Goal: Task Accomplishment & Management: Use online tool/utility

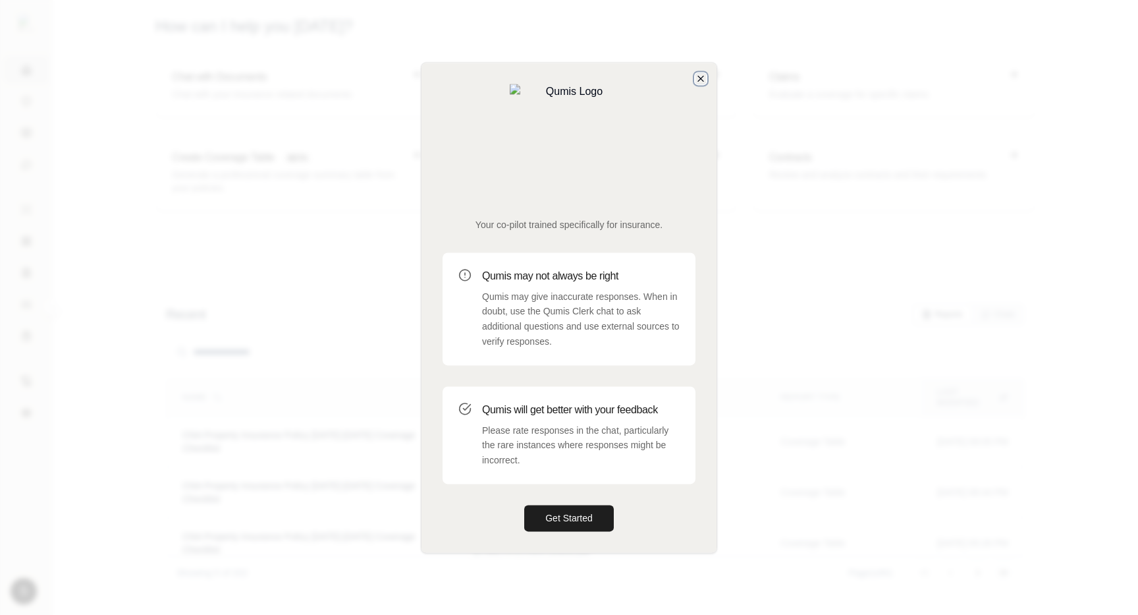
click at [700, 81] on icon "button" at bounding box center [700, 78] width 5 height 5
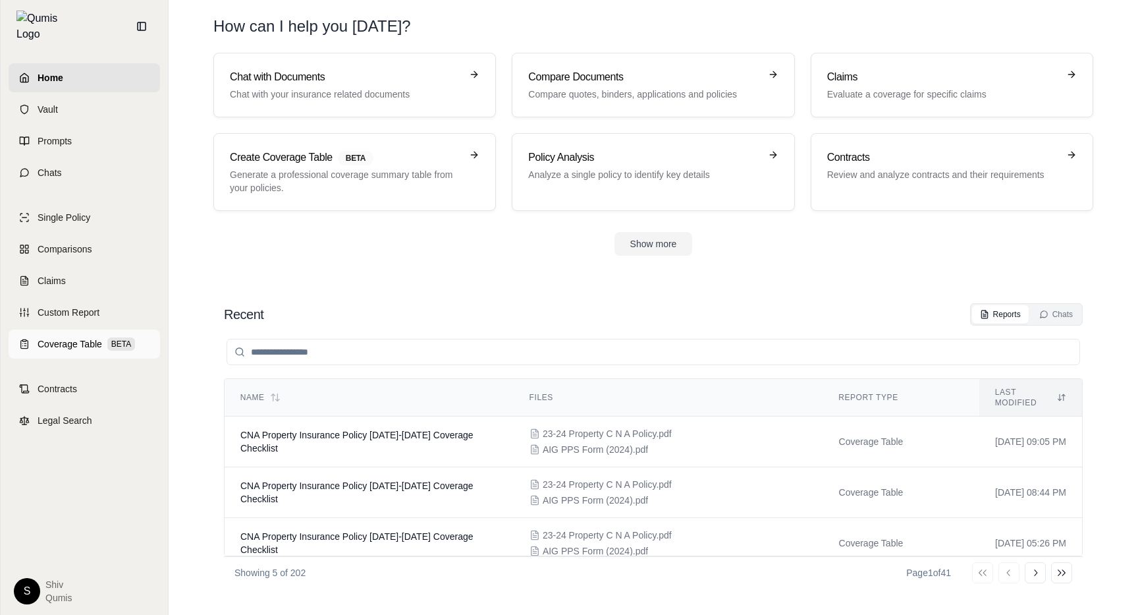
click at [68, 337] on span "Coverage Table" at bounding box center [70, 343] width 65 height 13
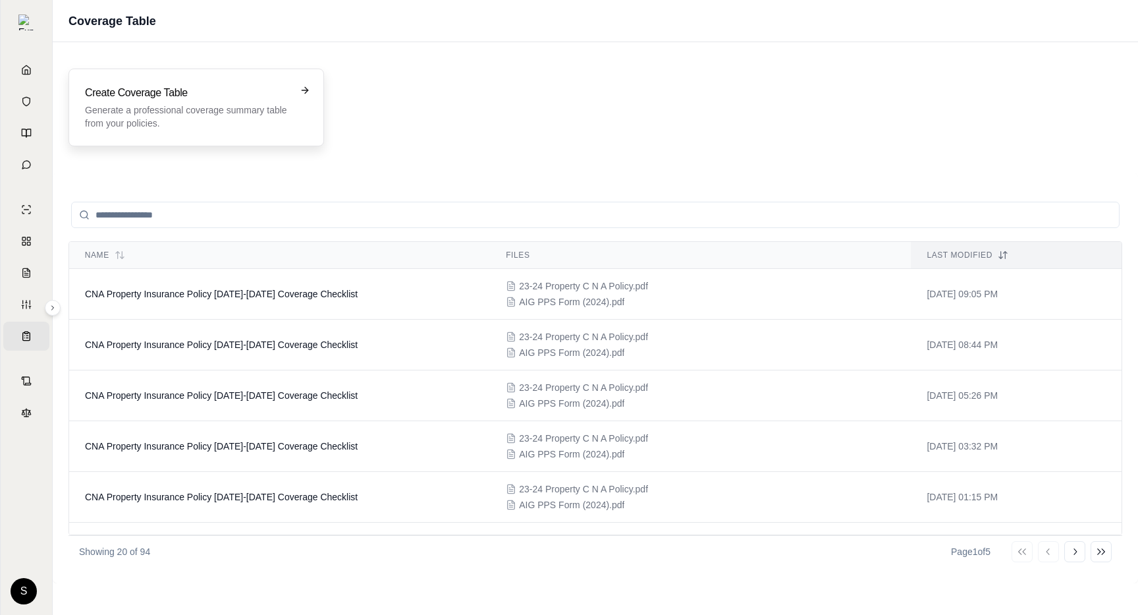
click at [238, 117] on p "Generate a professional coverage summary table from your policies." at bounding box center [187, 116] width 204 height 26
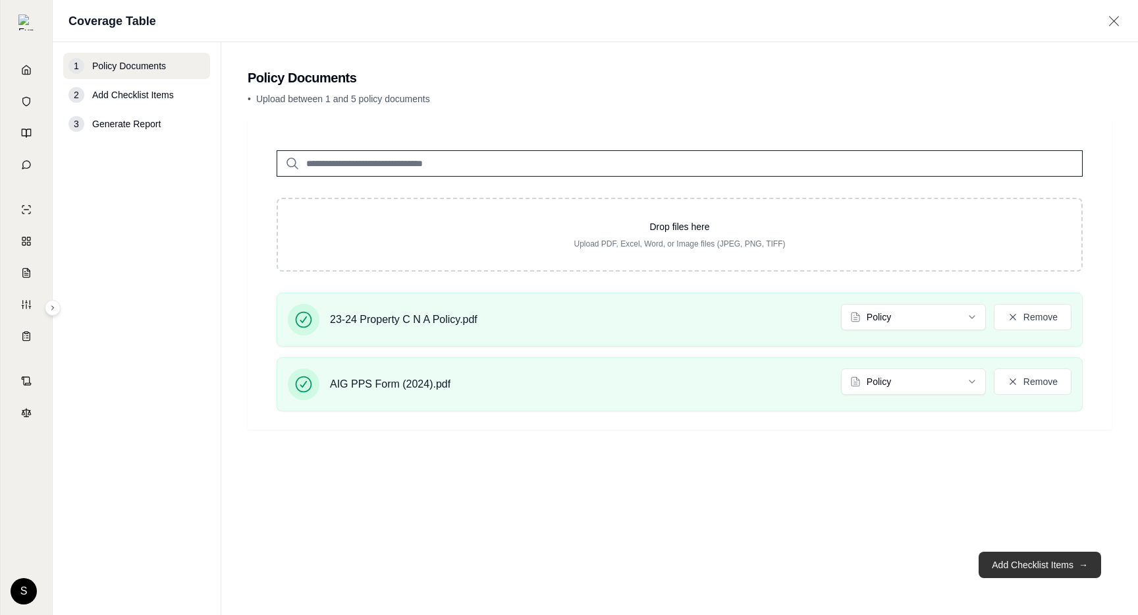
click at [1021, 567] on button "Add Checklist Items →" at bounding box center [1040, 564] width 123 height 26
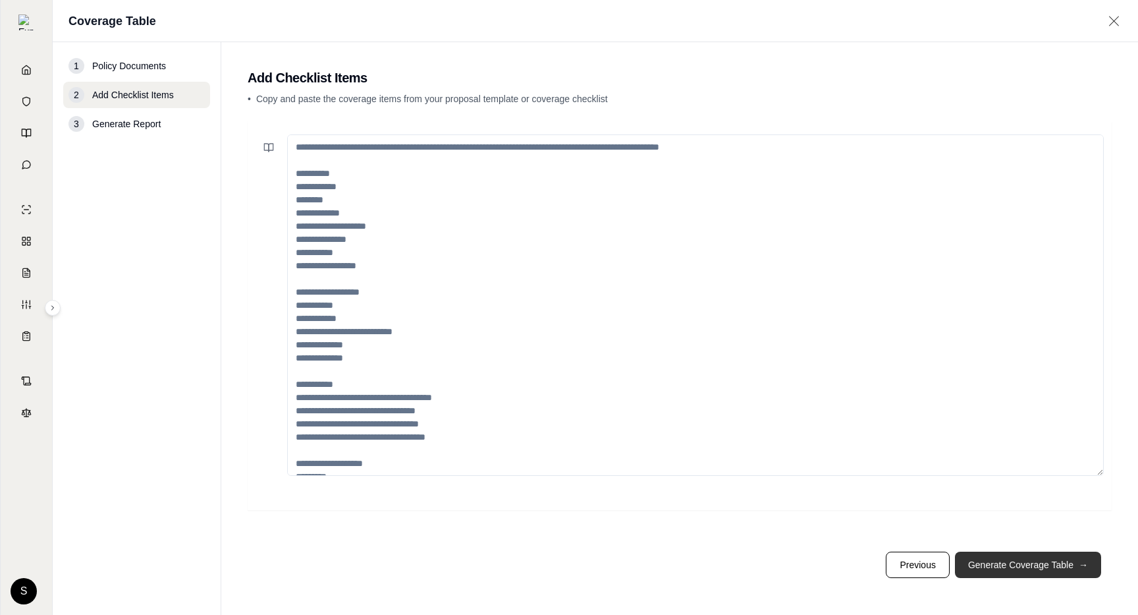
click at [1020, 567] on button "Generate Coverage Table →" at bounding box center [1028, 564] width 146 height 26
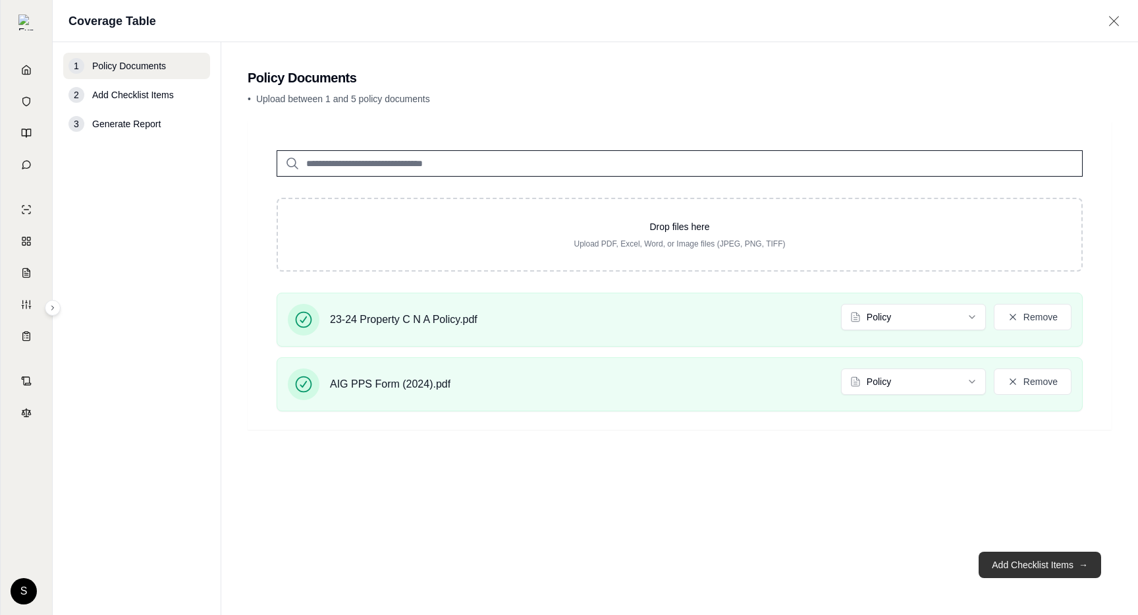
click at [1053, 564] on button "Add Checklist Items →" at bounding box center [1040, 564] width 123 height 26
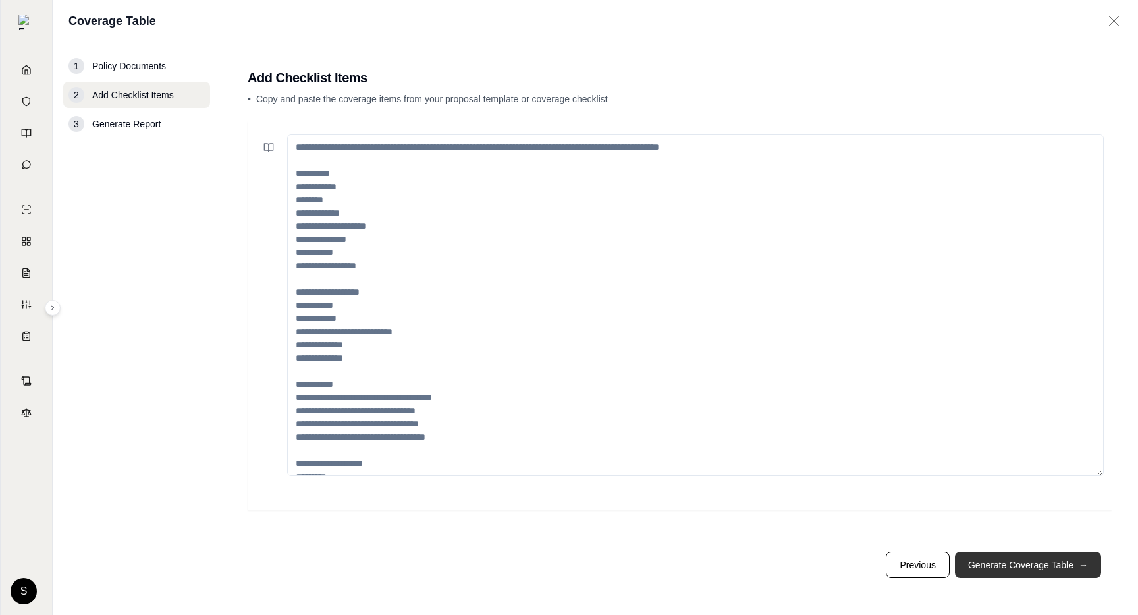
click at [1053, 564] on button "Generate Coverage Table →" at bounding box center [1028, 564] width 146 height 26
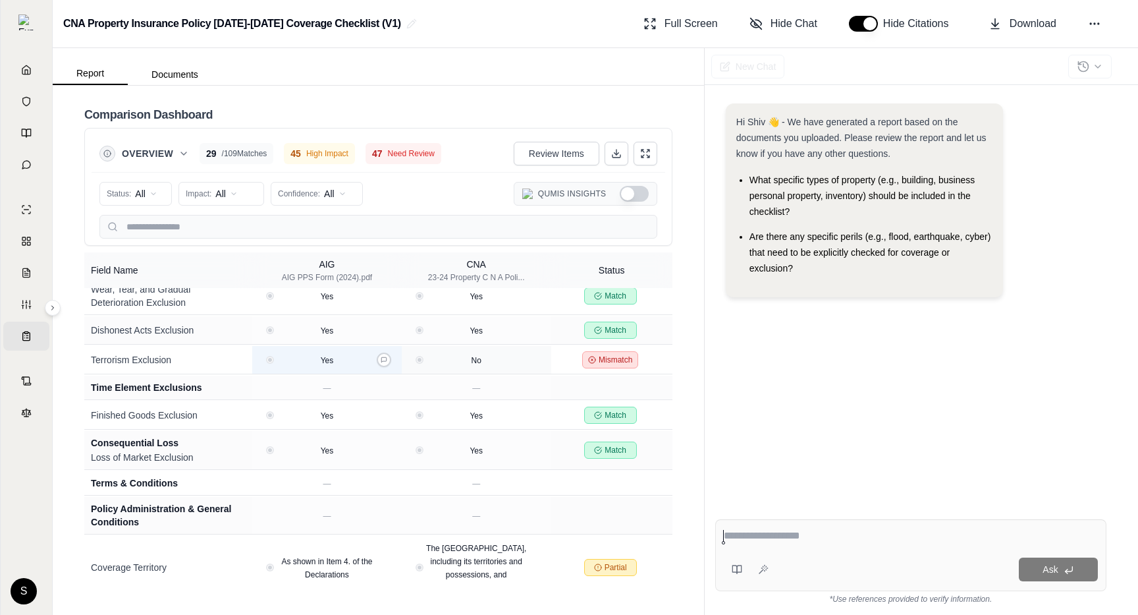
scroll to position [2908, 0]
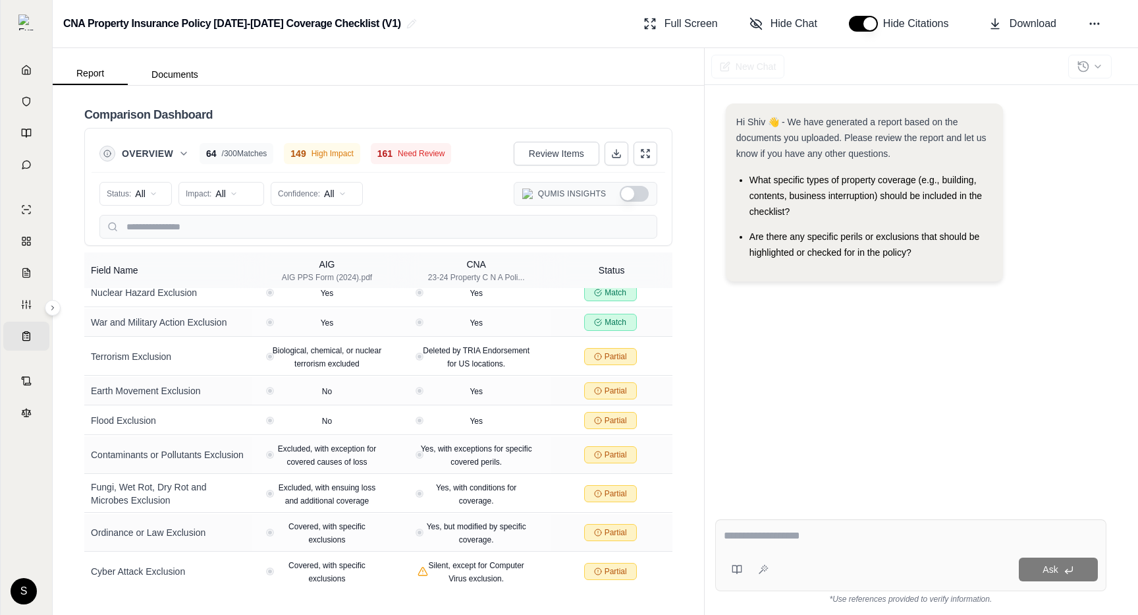
scroll to position [9987, 0]
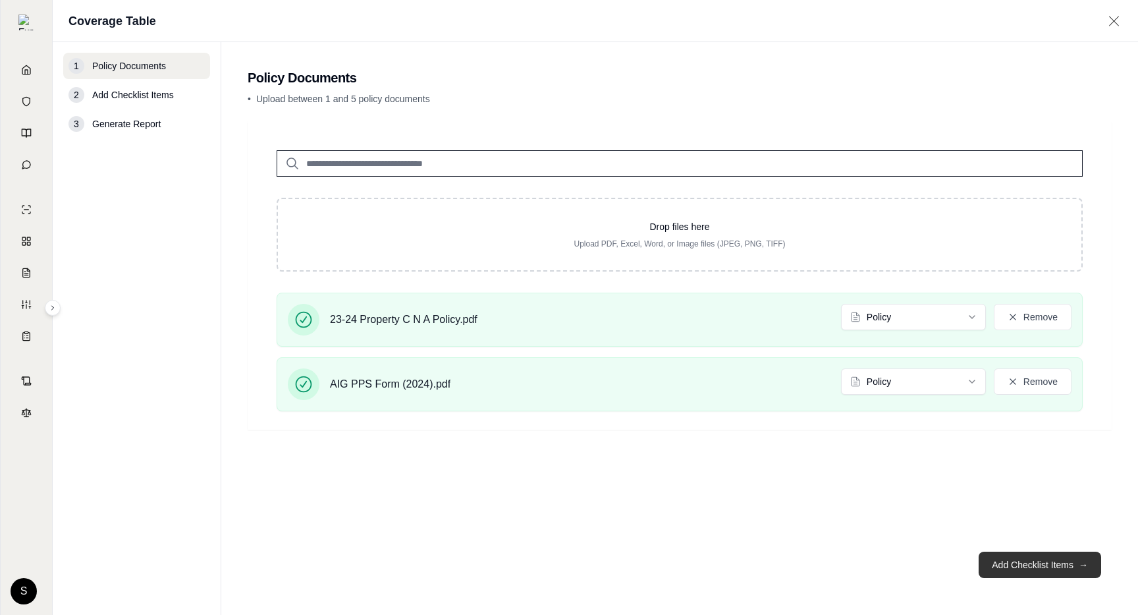
click at [1024, 567] on button "Add Checklist Items →" at bounding box center [1040, 564] width 123 height 26
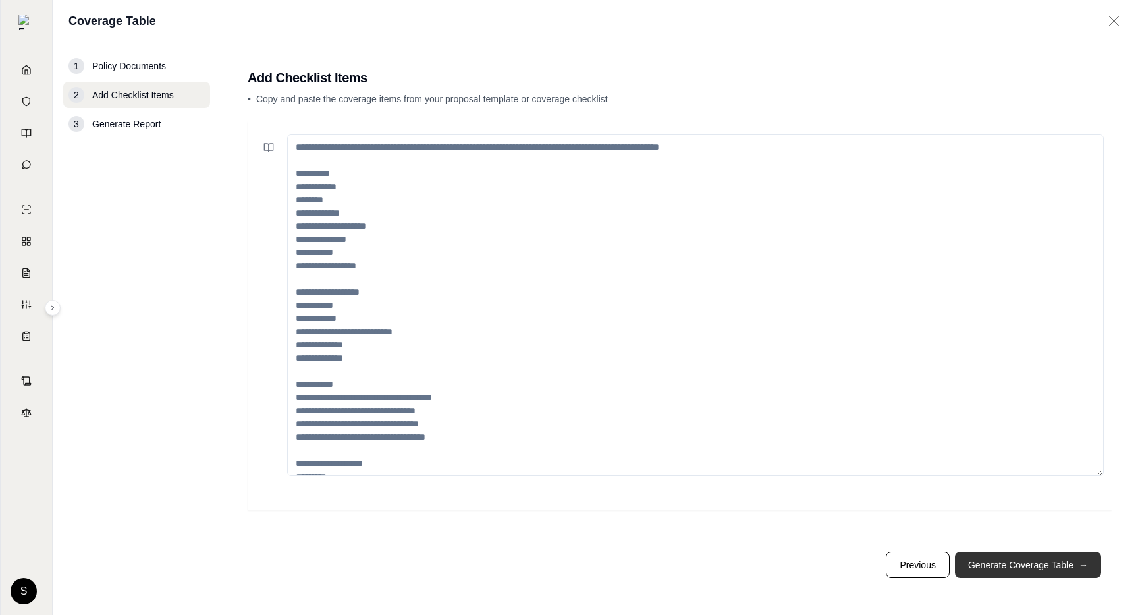
click at [1024, 567] on button "Generate Coverage Table →" at bounding box center [1028, 564] width 146 height 26
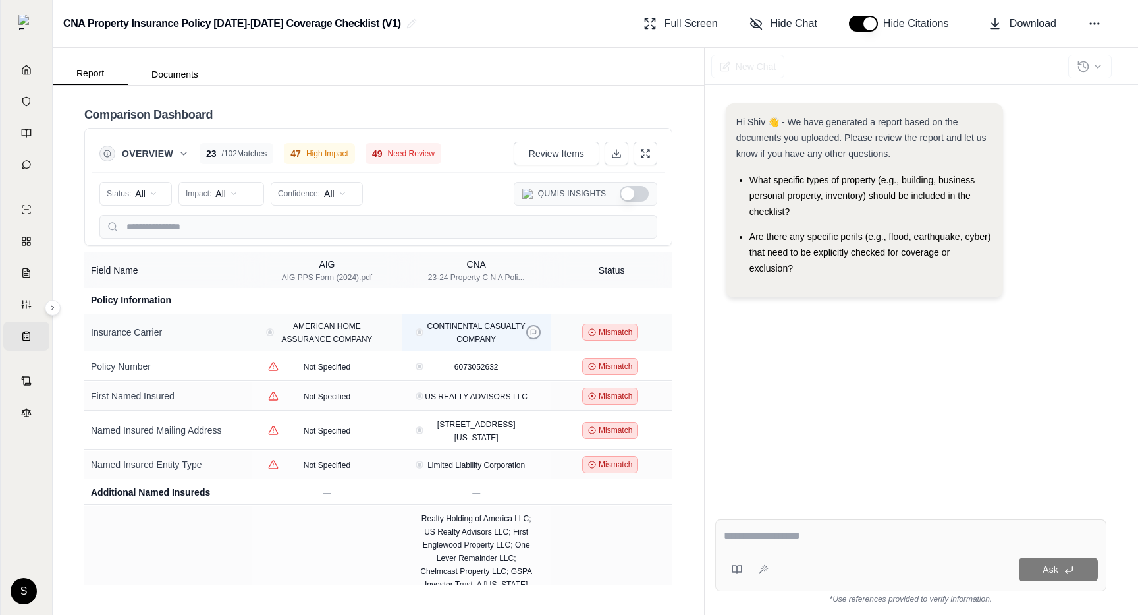
click at [534, 331] on icon at bounding box center [533, 332] width 7 height 7
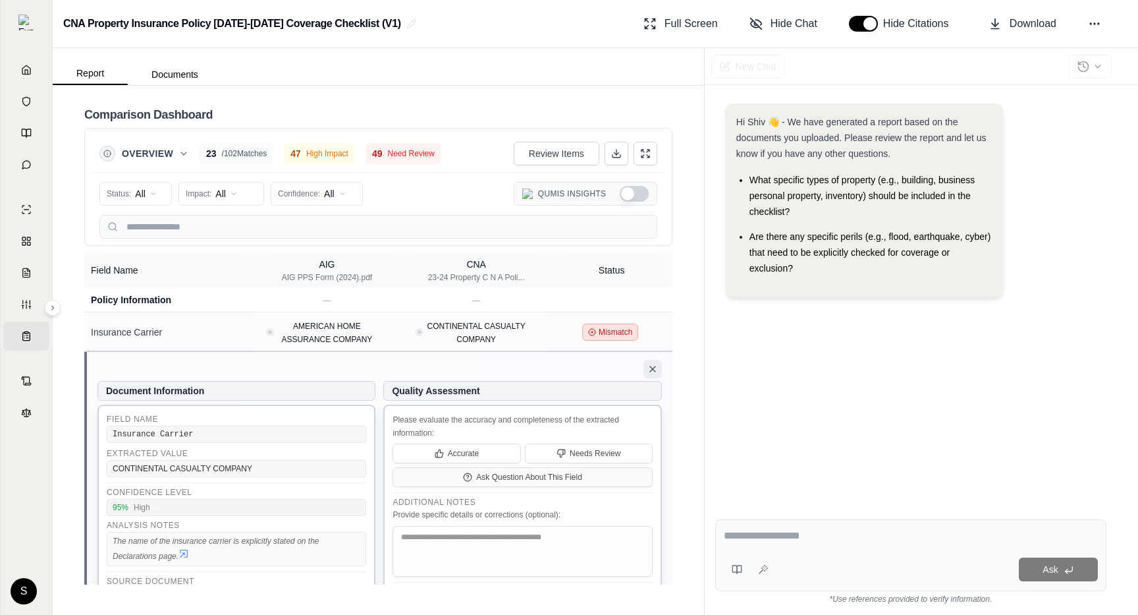
click at [656, 374] on icon at bounding box center [653, 369] width 11 height 11
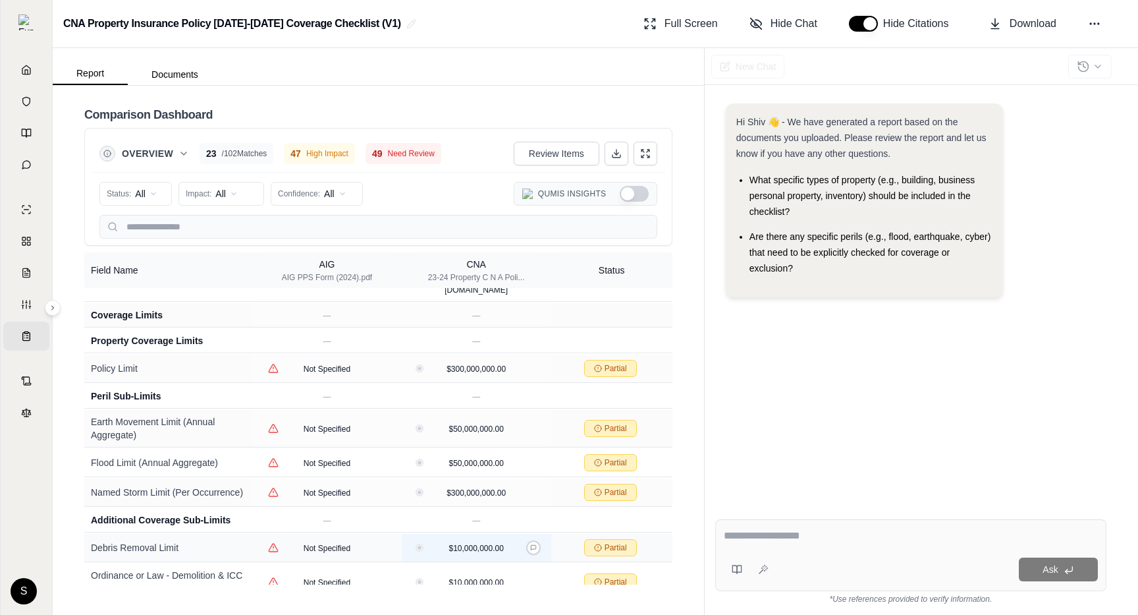
scroll to position [818, 0]
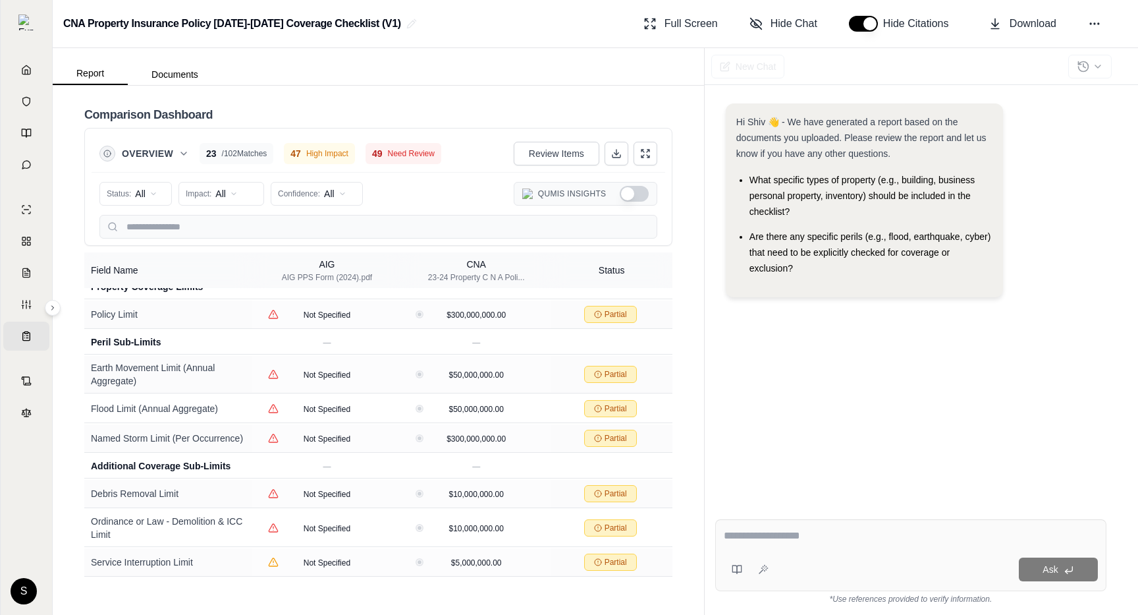
click at [640, 196] on button "Show Qumis Insights" at bounding box center [634, 194] width 29 height 16
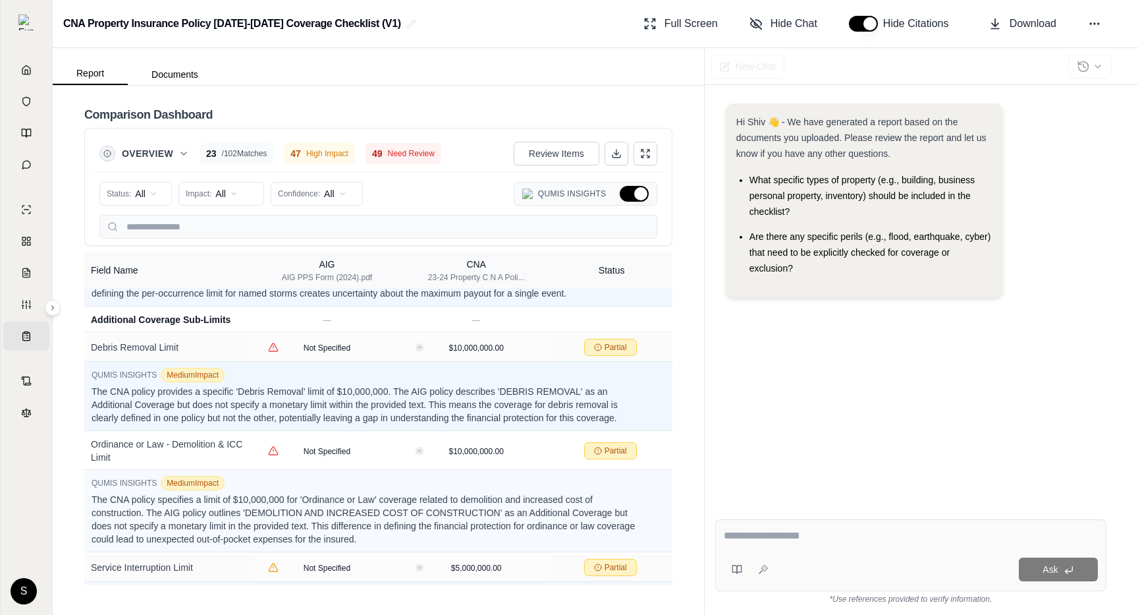
scroll to position [2187, 0]
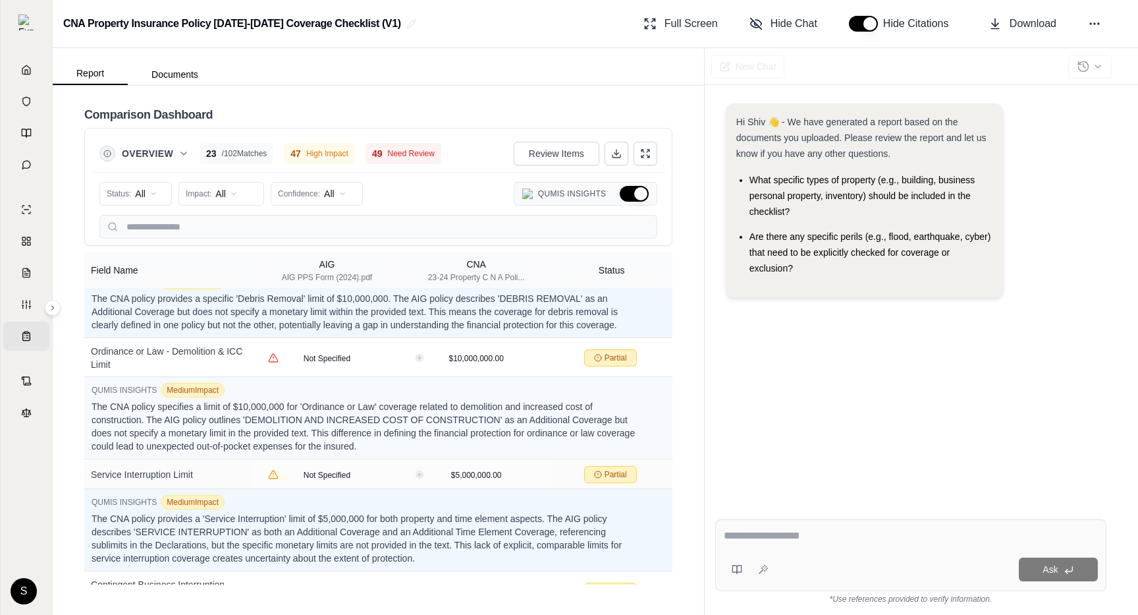
click at [638, 191] on button "Hide Qumis Insights" at bounding box center [634, 194] width 29 height 16
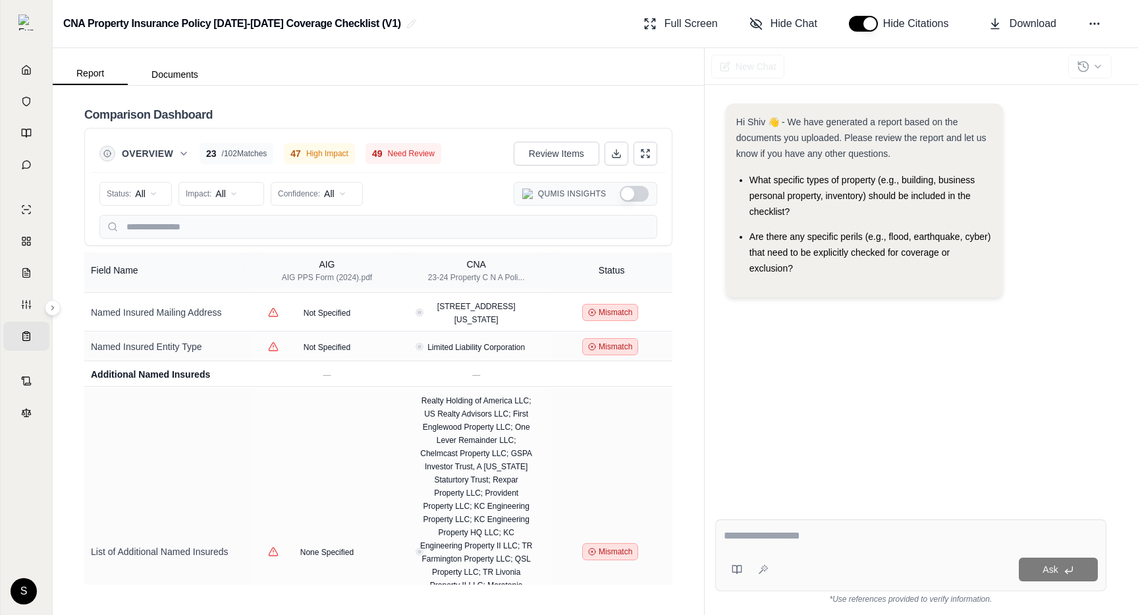
scroll to position [0, 0]
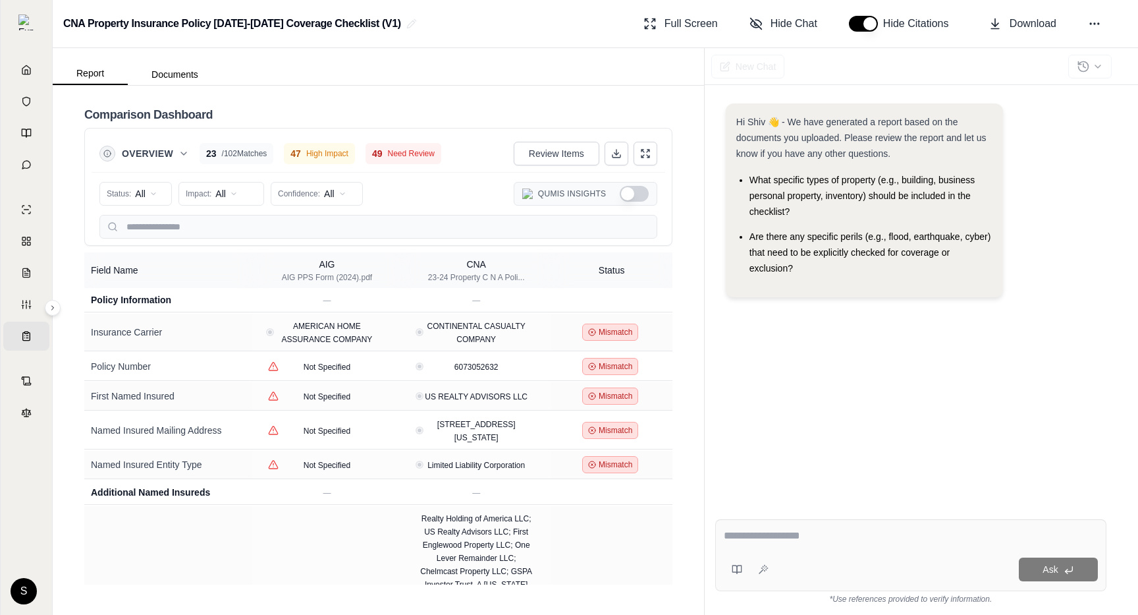
type button "on"
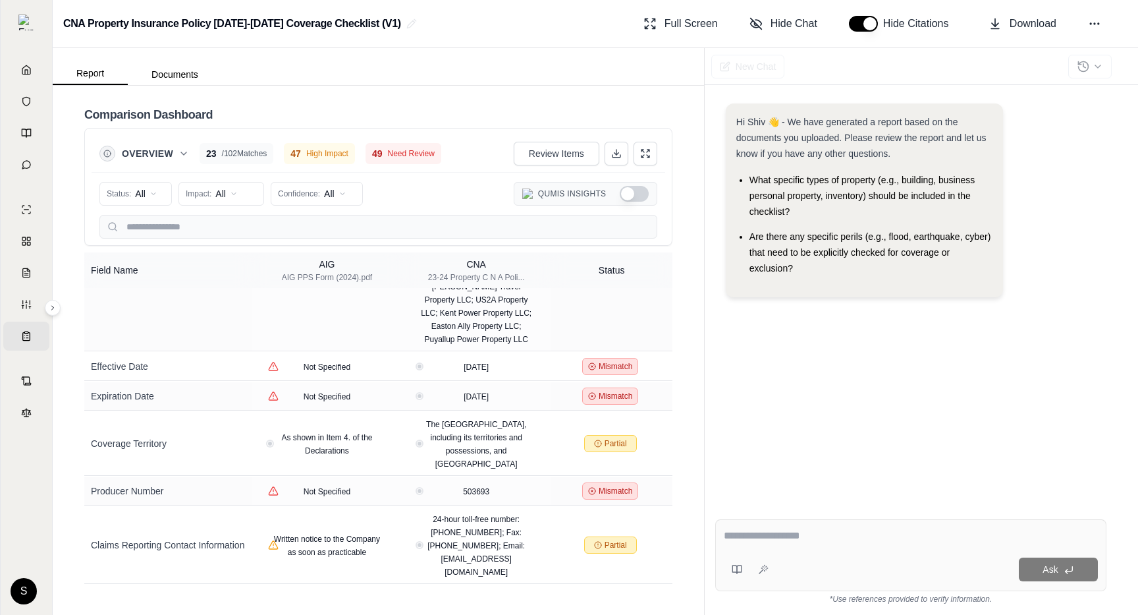
scroll to position [146, 0]
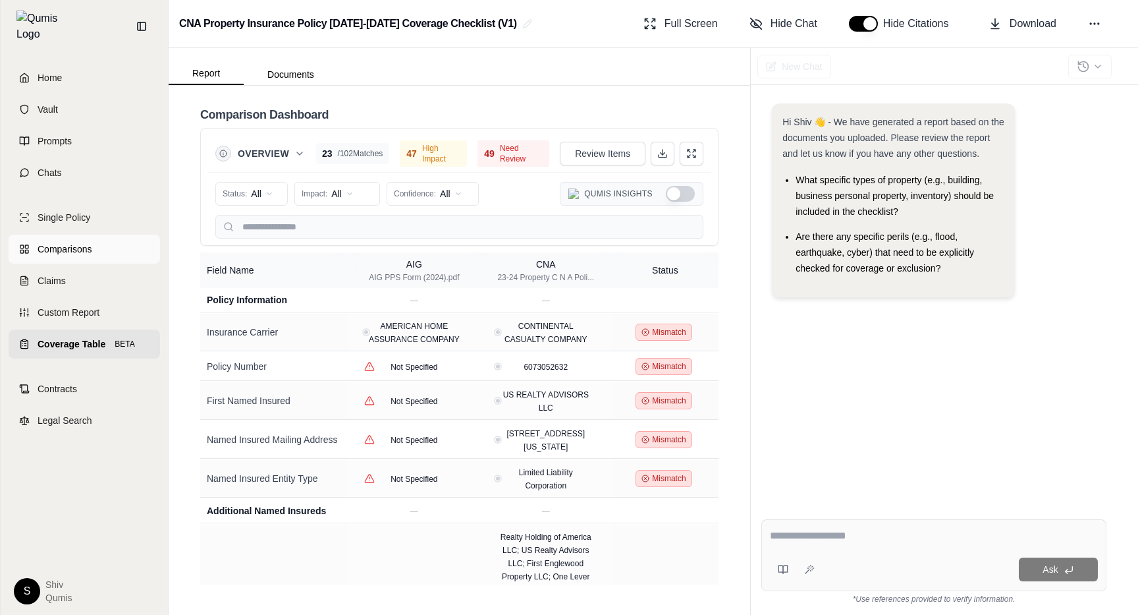
click at [61, 242] on span "Comparisons" at bounding box center [65, 248] width 54 height 13
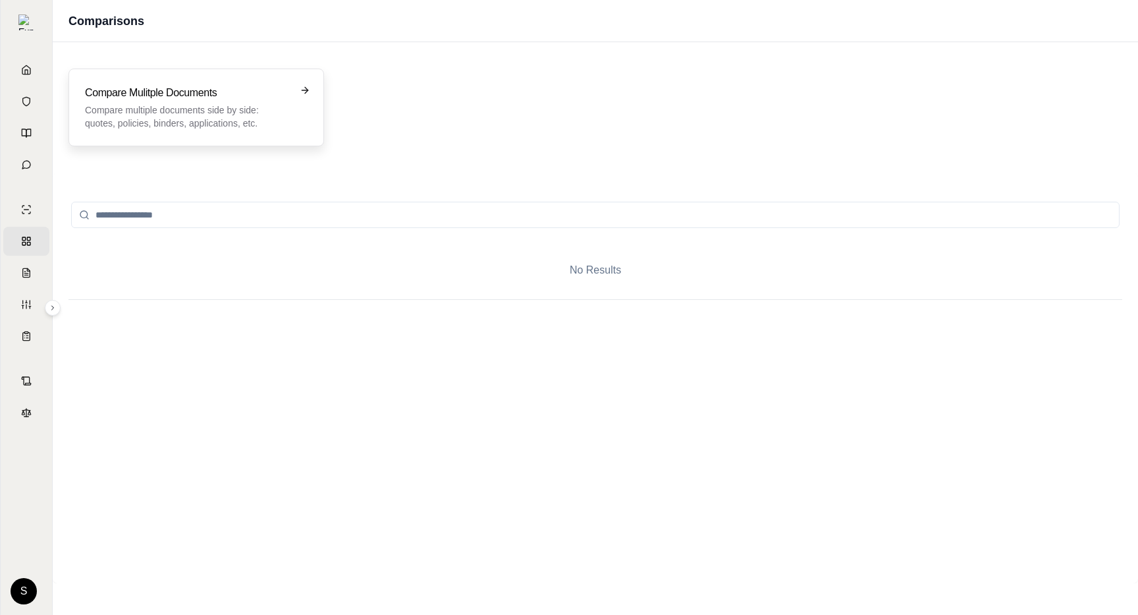
click at [258, 129] on p "Compare multiple documents side by side: quotes, policies, binders, application…" at bounding box center [187, 116] width 204 height 26
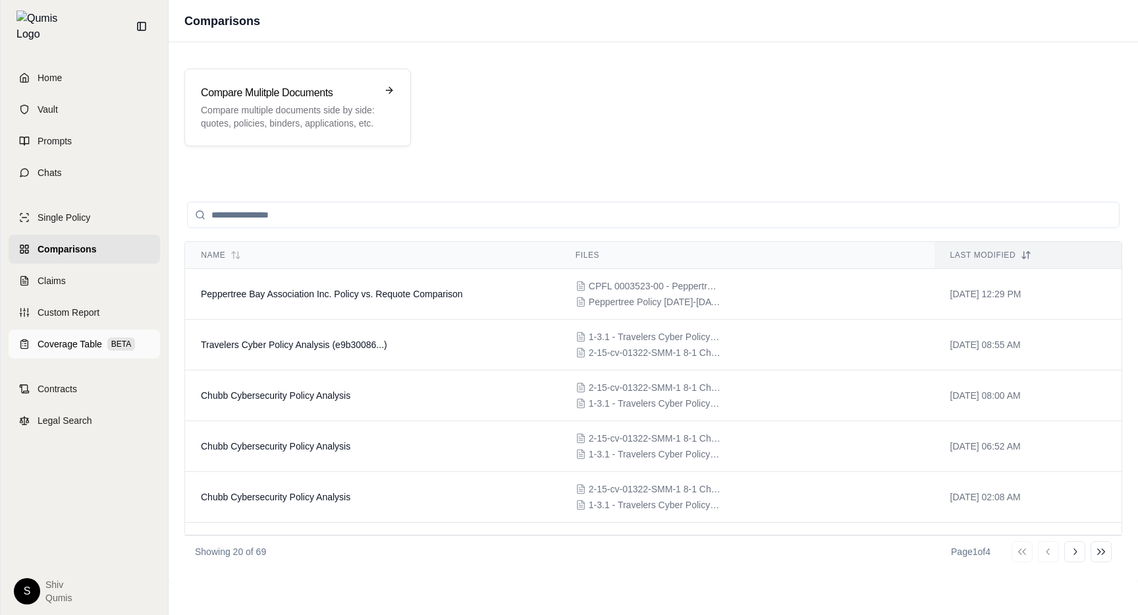
click at [90, 337] on span "Coverage Table" at bounding box center [70, 343] width 65 height 13
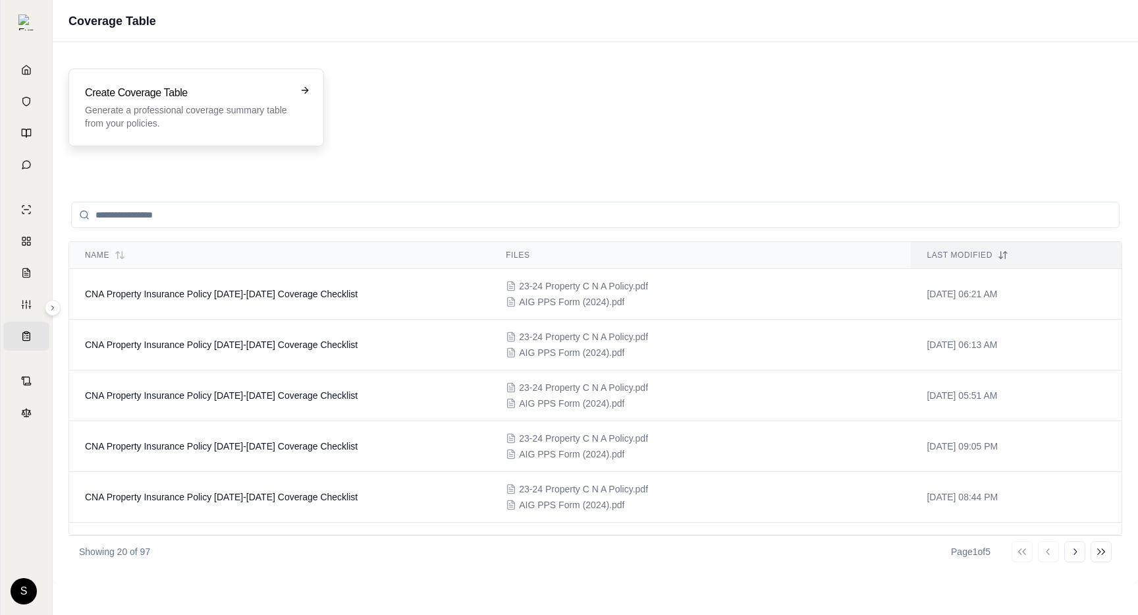
click at [277, 111] on p "Generate a professional coverage summary table from your policies." at bounding box center [187, 116] width 204 height 26
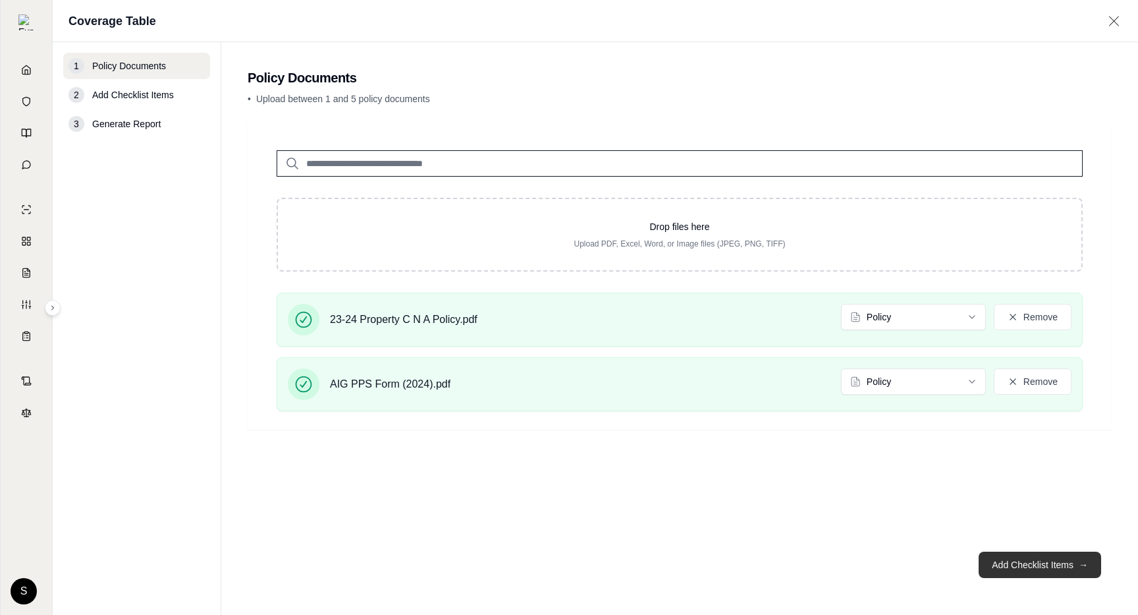
click at [1048, 563] on button "Add Checklist Items →" at bounding box center [1040, 564] width 123 height 26
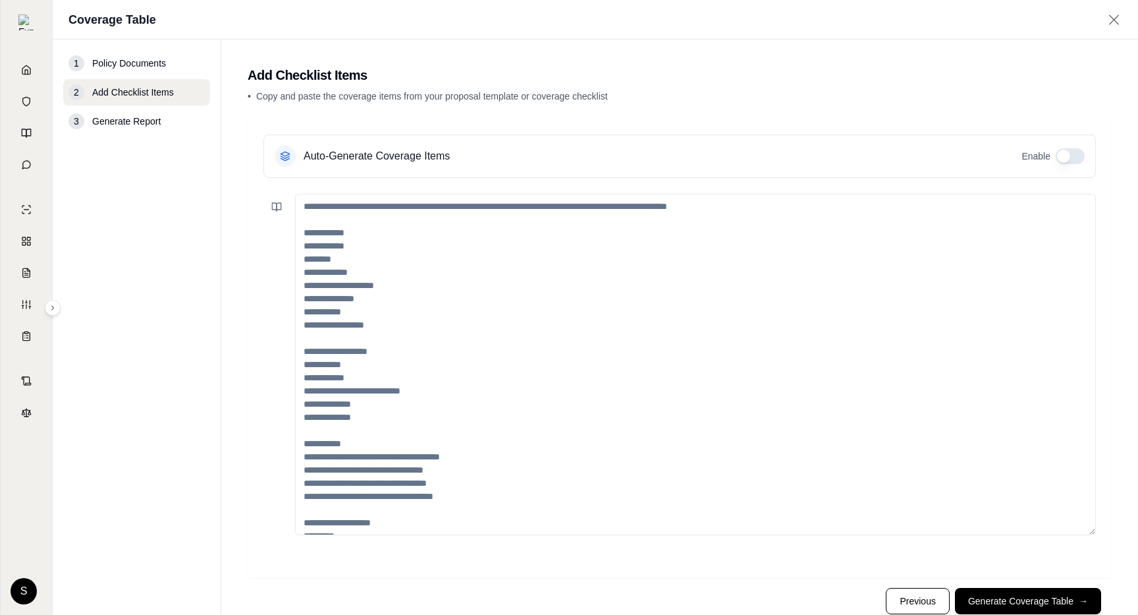
click at [1069, 154] on button "button" at bounding box center [1070, 156] width 29 height 16
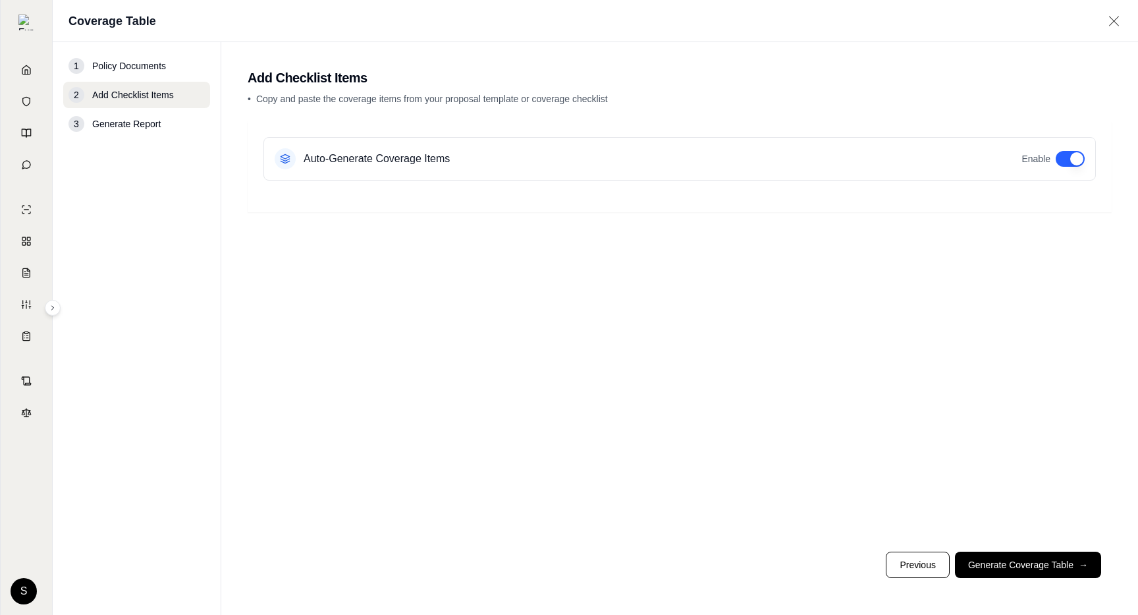
click at [1069, 154] on button "button" at bounding box center [1070, 159] width 29 height 16
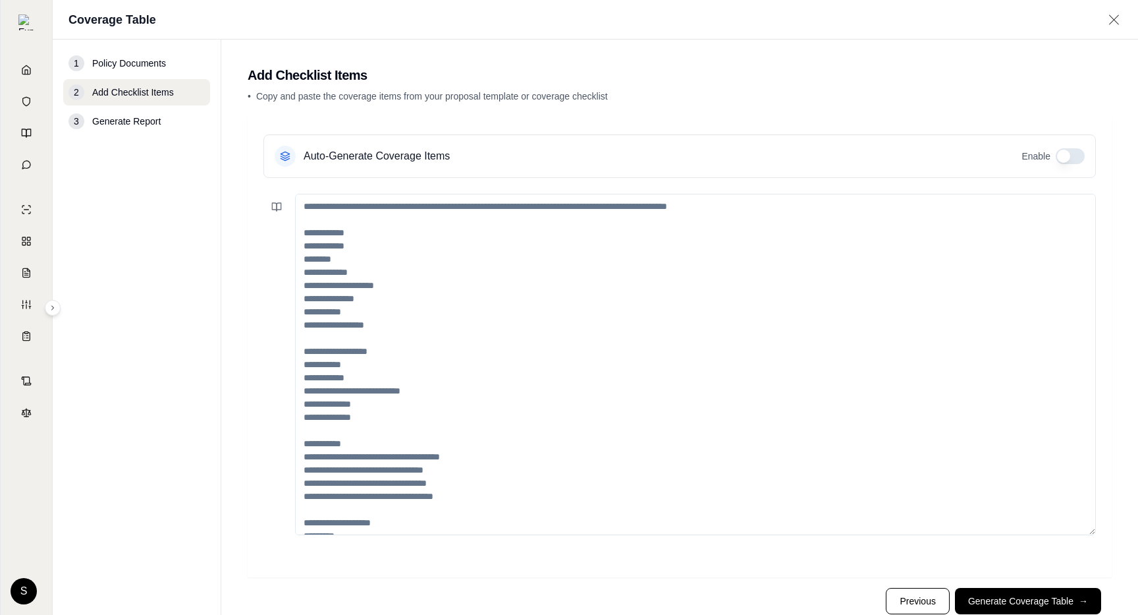
click at [1069, 154] on button "button" at bounding box center [1070, 156] width 29 height 16
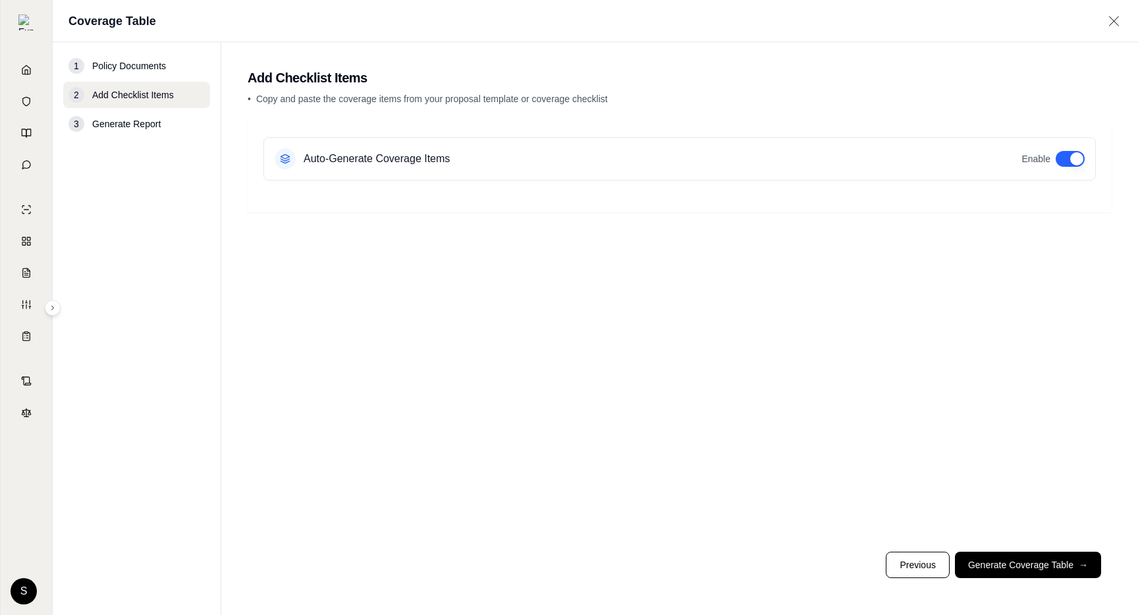
click at [1069, 154] on button "button" at bounding box center [1070, 159] width 29 height 16
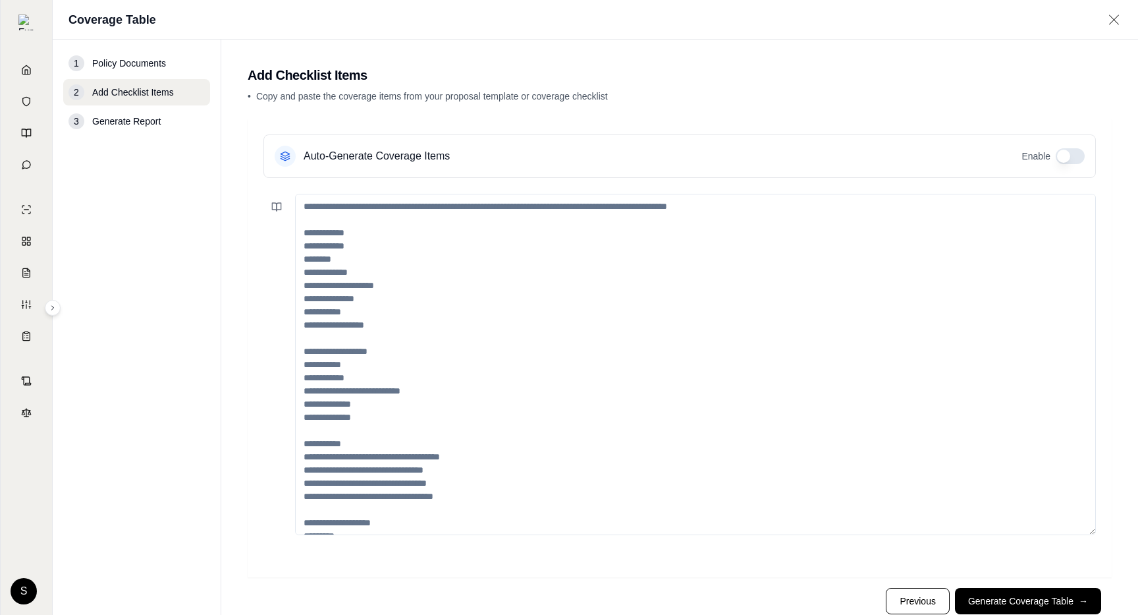
click at [1069, 154] on button "button" at bounding box center [1070, 156] width 29 height 16
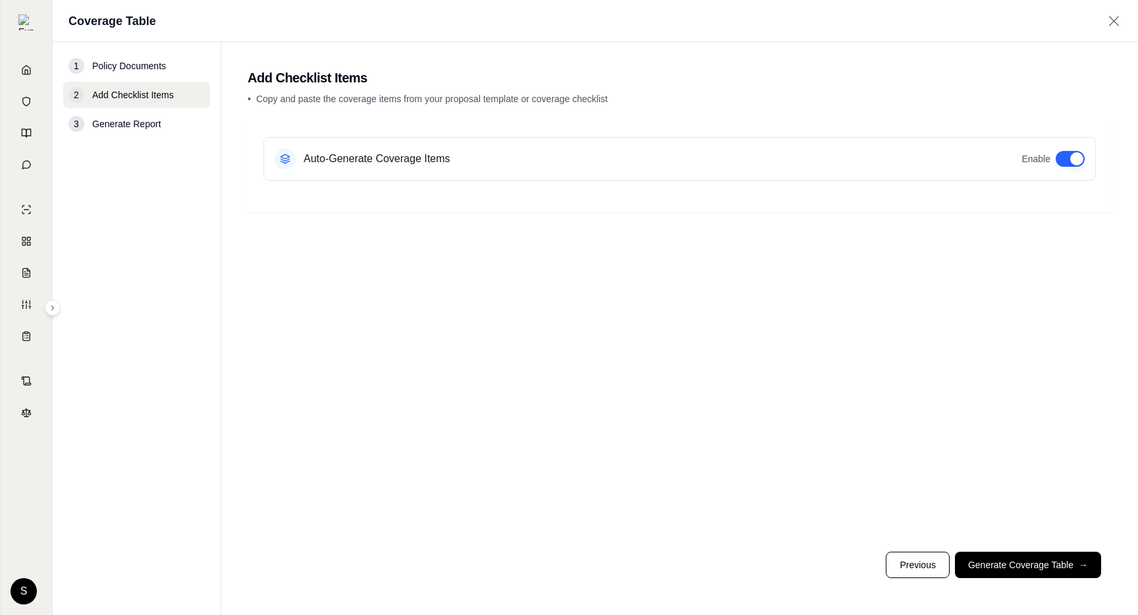
click at [1069, 154] on button "button" at bounding box center [1070, 159] width 29 height 16
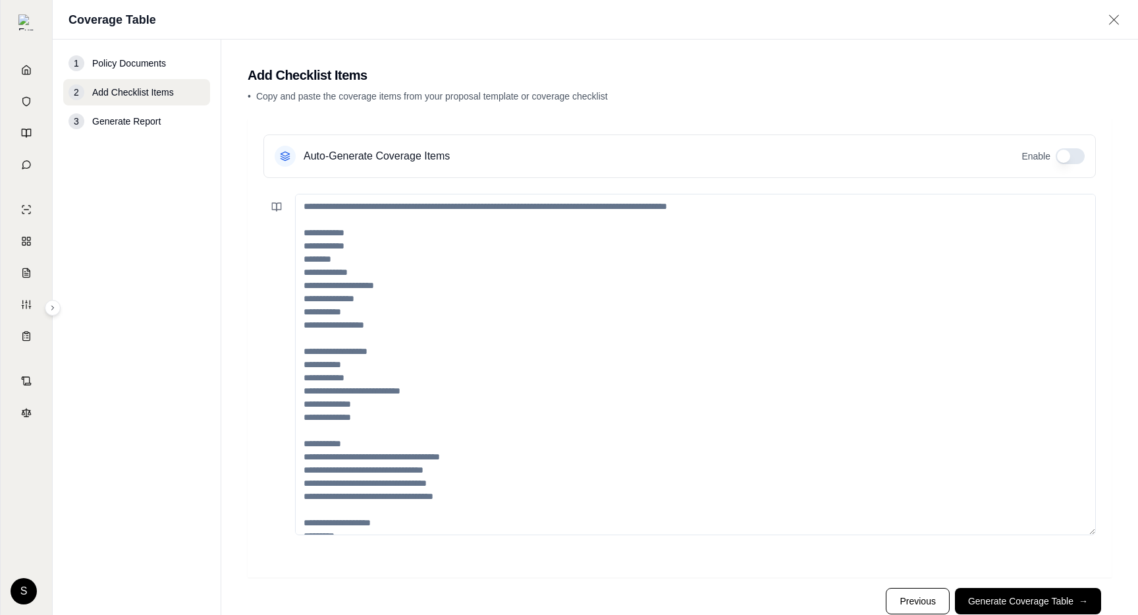
click at [1061, 150] on button "button" at bounding box center [1070, 156] width 29 height 16
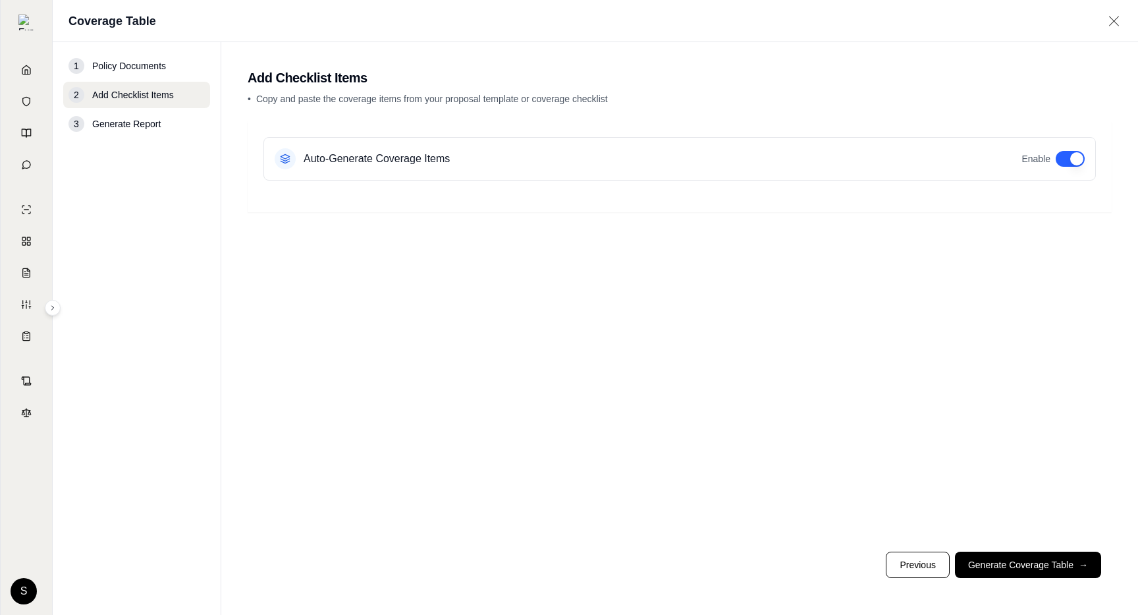
click at [1061, 150] on div "Auto-Generate Coverage Items Enable" at bounding box center [680, 158] width 833 height 43
click at [1071, 161] on button "button" at bounding box center [1070, 159] width 29 height 16
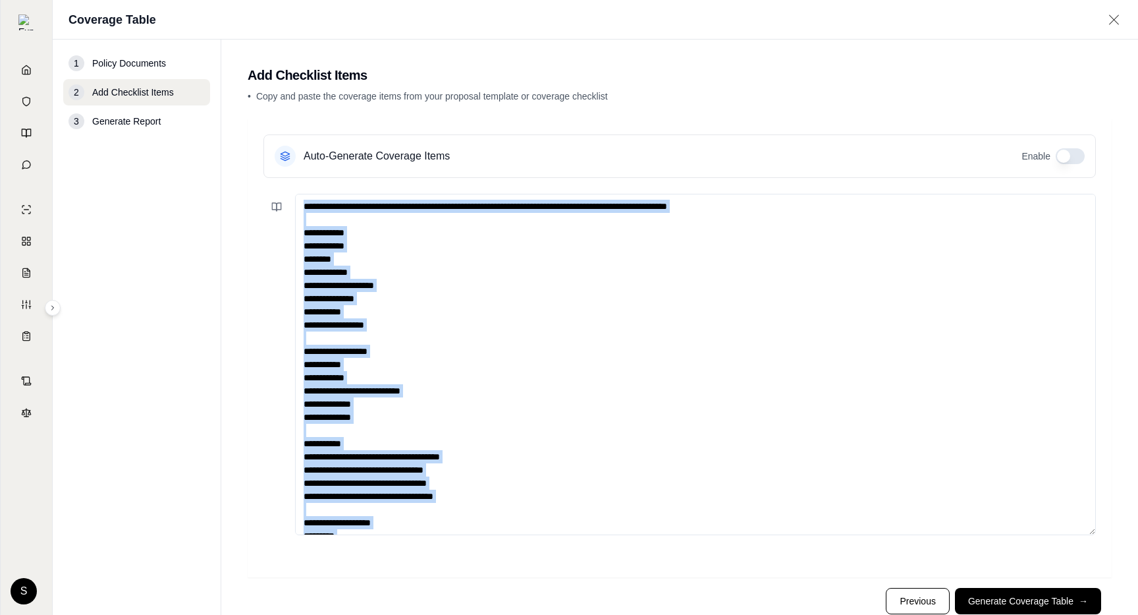
click at [1070, 156] on button "button" at bounding box center [1070, 156] width 29 height 16
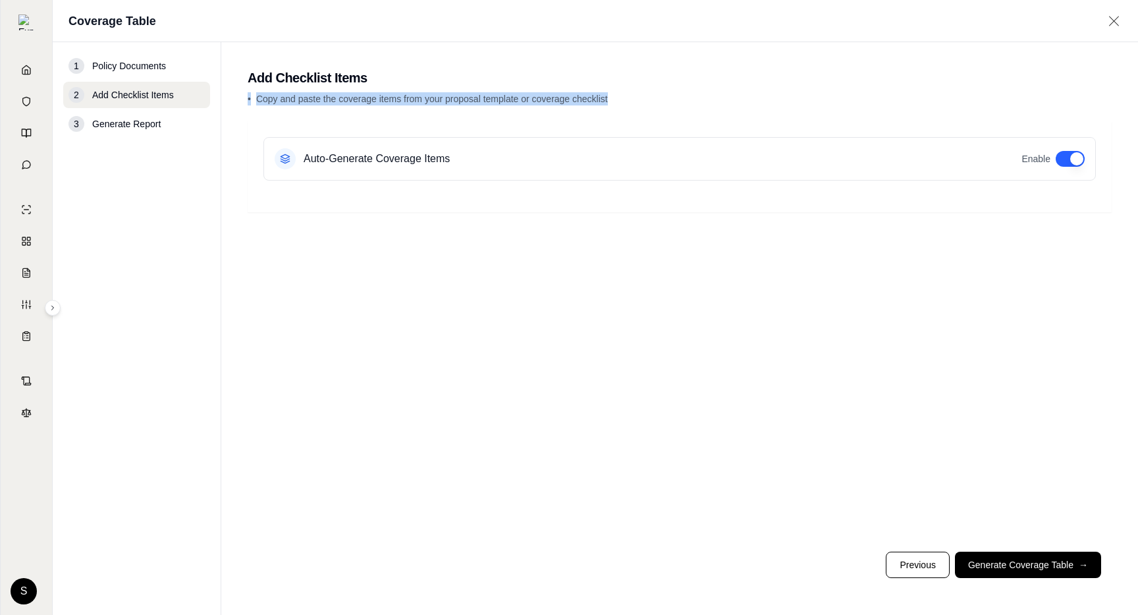
drag, startPoint x: 619, startPoint y: 101, endPoint x: 245, endPoint y: 98, distance: 373.6
click at [245, 98] on main "Add Checklist Items • Copy and paste the coverage items from your proposal temp…" at bounding box center [679, 328] width 917 height 573
copy p "• Copy and paste the coverage items from your proposal template or coverage che…"
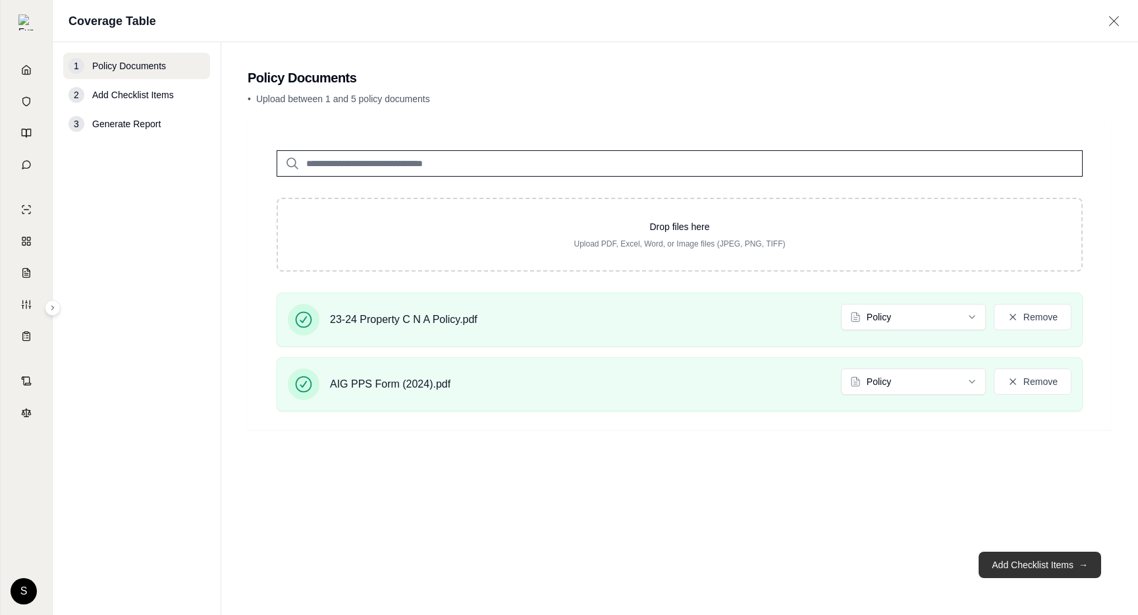
click at [1049, 569] on button "Add Checklist Items →" at bounding box center [1040, 564] width 123 height 26
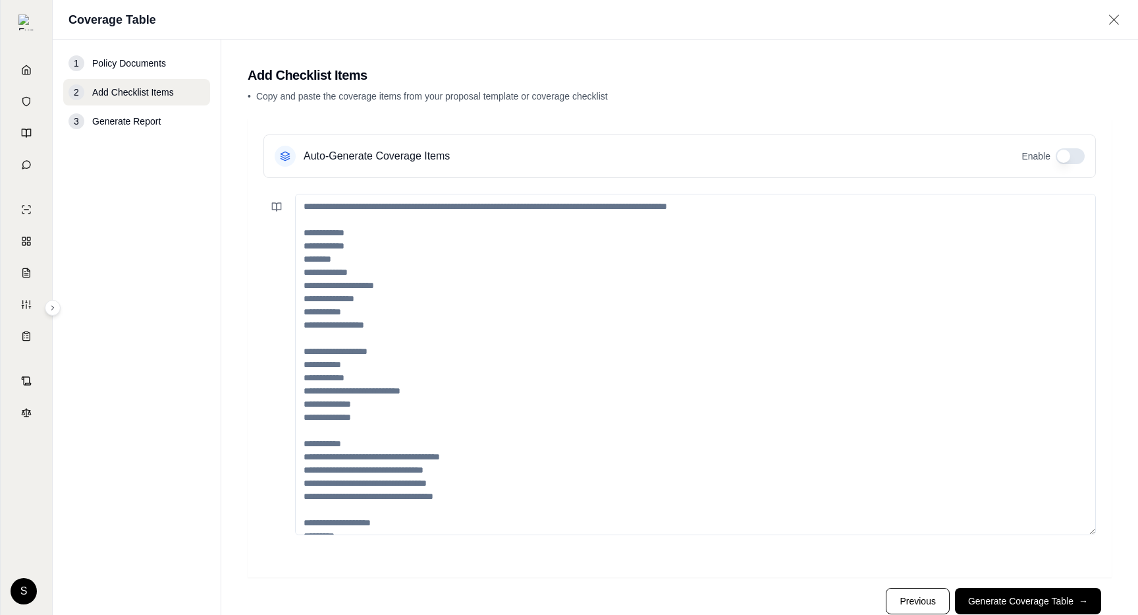
click at [1073, 157] on button "button" at bounding box center [1070, 156] width 29 height 16
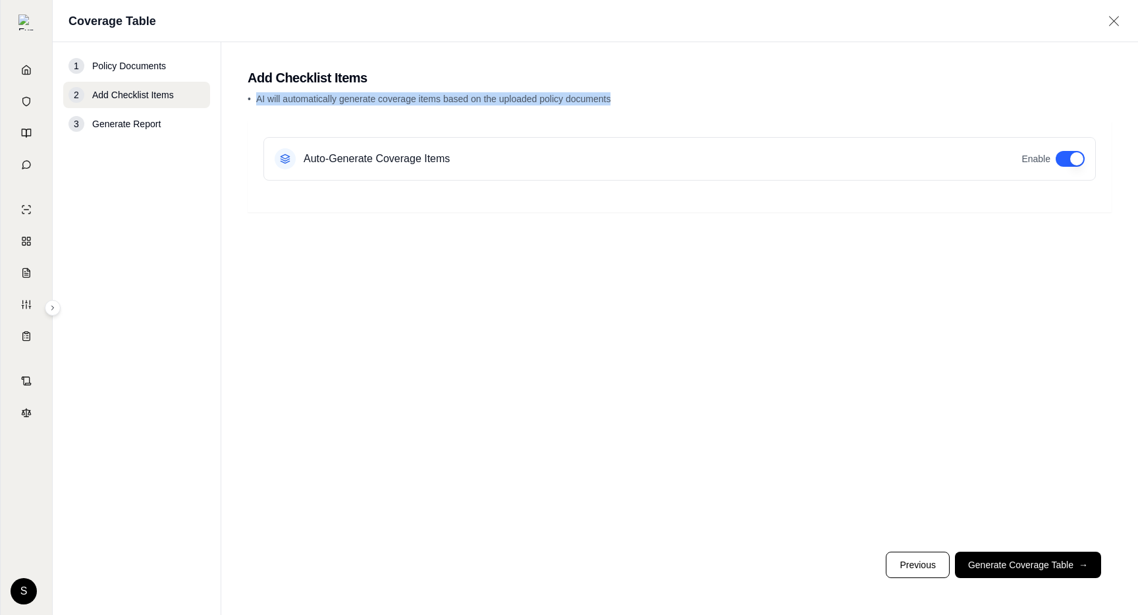
drag, startPoint x: 613, startPoint y: 99, endPoint x: 256, endPoint y: 99, distance: 356.4
click at [256, 99] on p "• AI will automatically generate coverage items based on the uploaded policy do…" at bounding box center [680, 98] width 864 height 13
copy span "AI will automatically generate coverage items based on the uploaded policy docu…"
drag, startPoint x: 376, startPoint y: 84, endPoint x: 246, endPoint y: 81, distance: 129.8
click at [246, 81] on main "Add Checklist Items • We will automatically generate checklist items based on t…" at bounding box center [679, 328] width 917 height 573
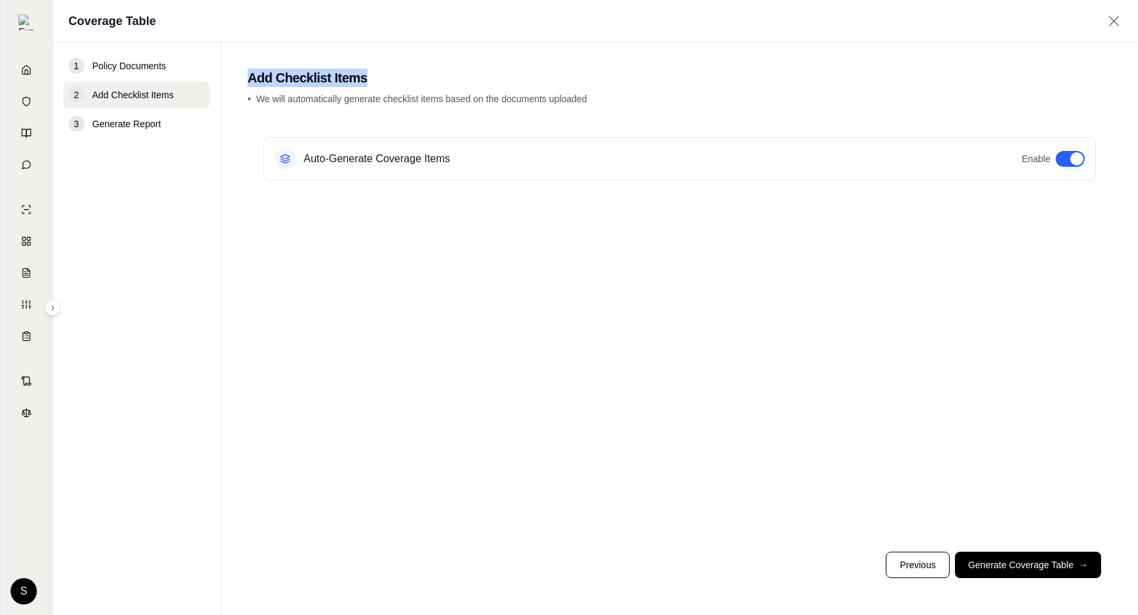
click at [1064, 157] on button "button" at bounding box center [1070, 159] width 29 height 16
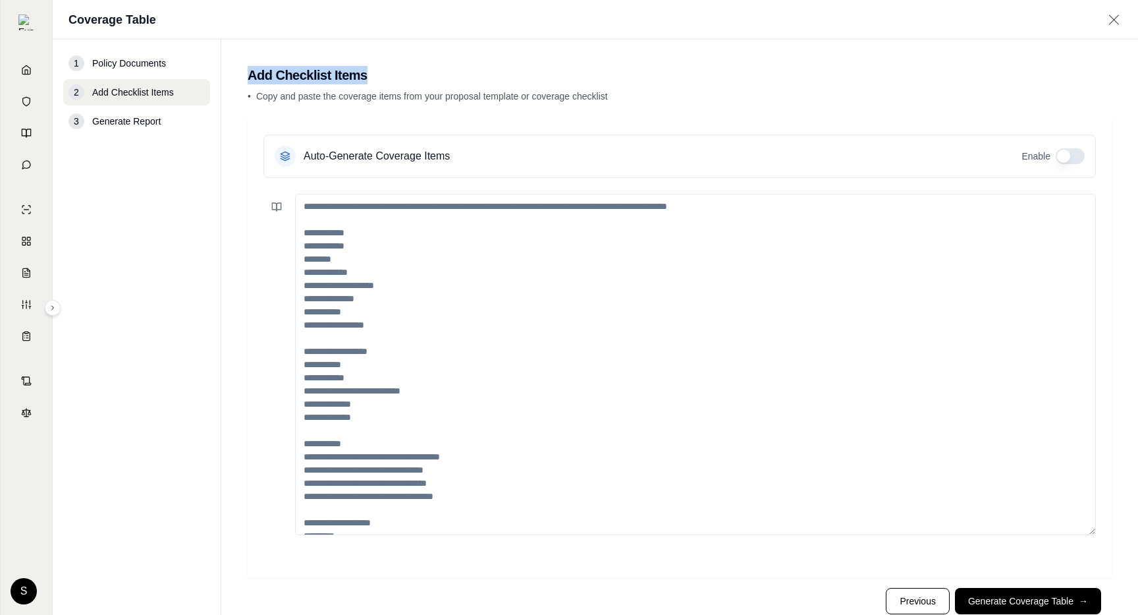
click at [1064, 157] on button "button" at bounding box center [1070, 156] width 29 height 16
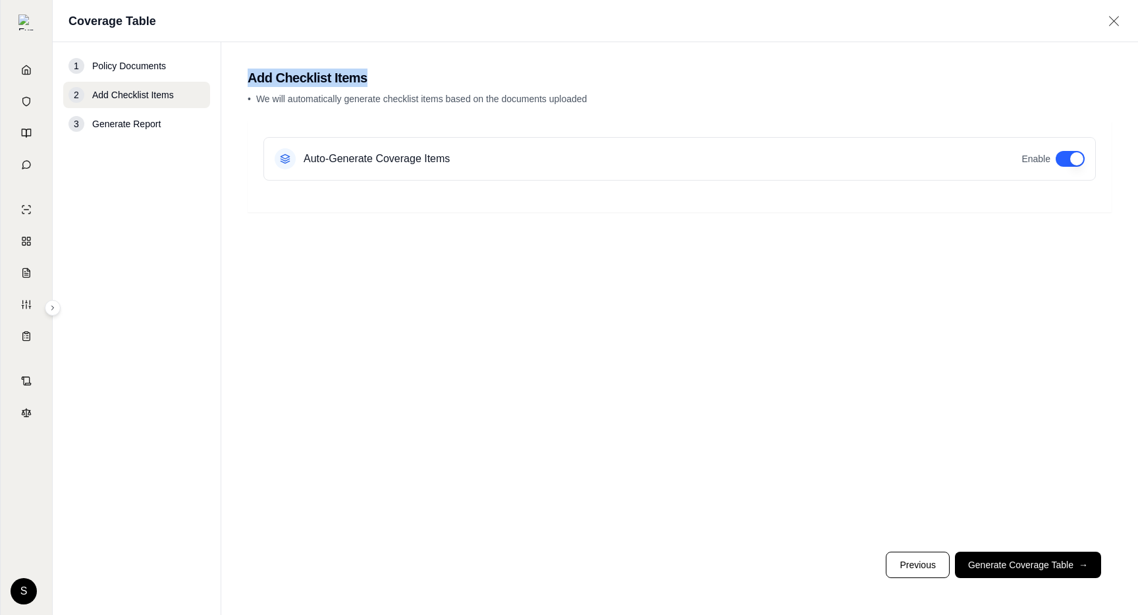
click at [1064, 157] on button "button" at bounding box center [1070, 159] width 29 height 16
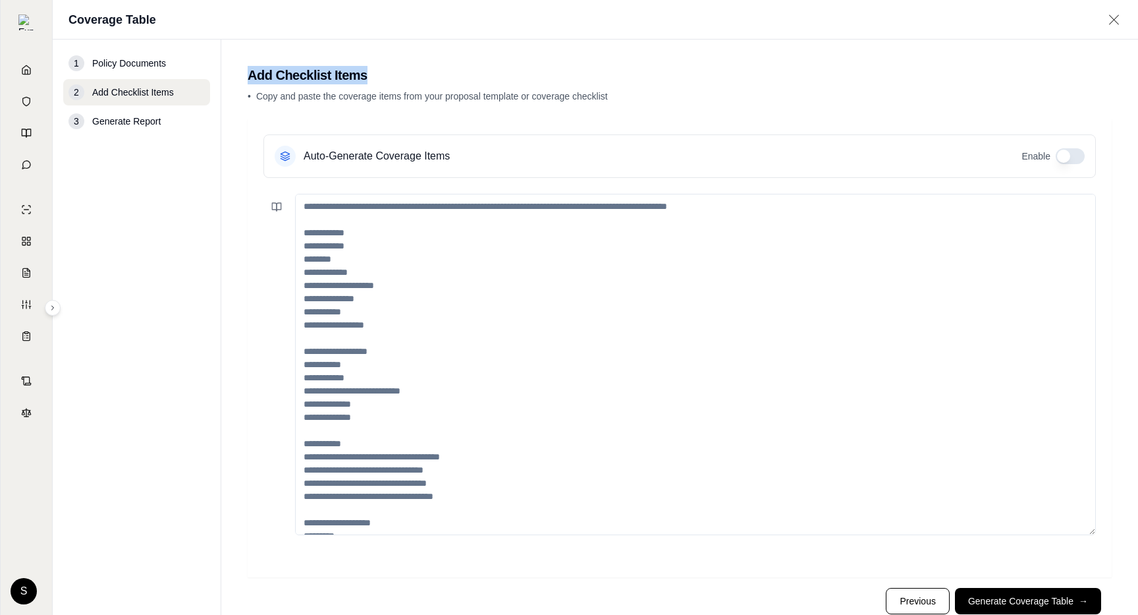
type button "on"
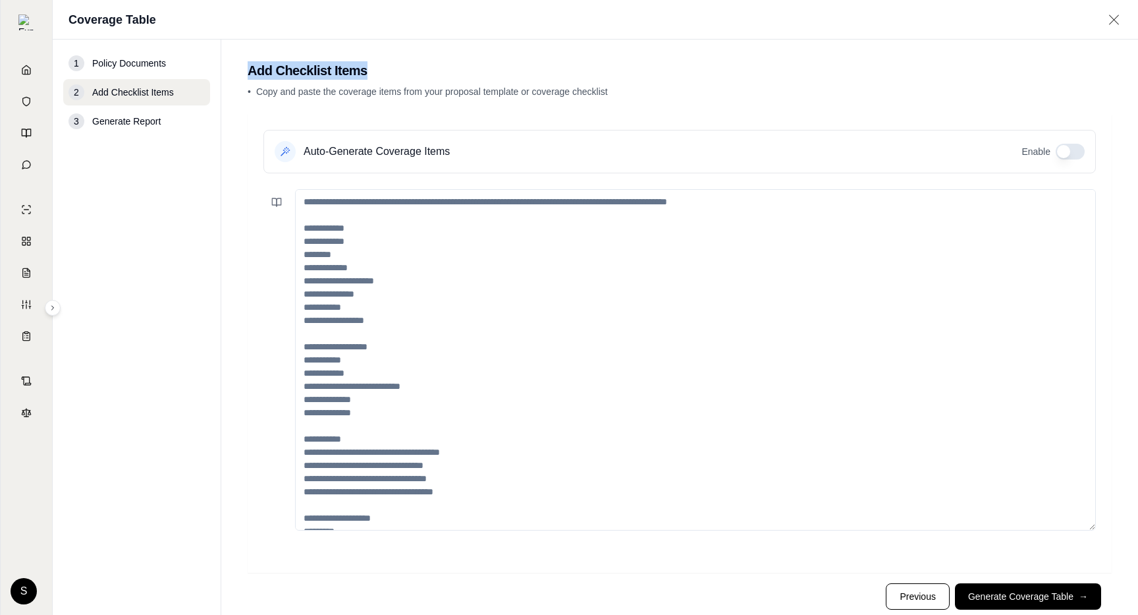
click at [1080, 154] on button "button" at bounding box center [1070, 152] width 29 height 16
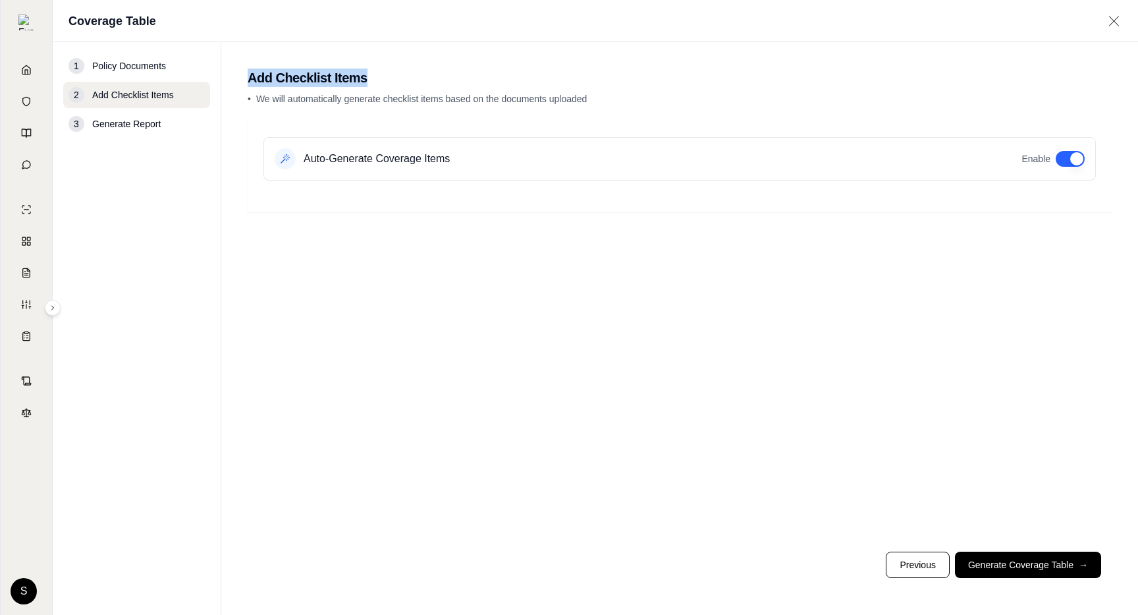
click at [1080, 154] on button "button" at bounding box center [1070, 159] width 29 height 16
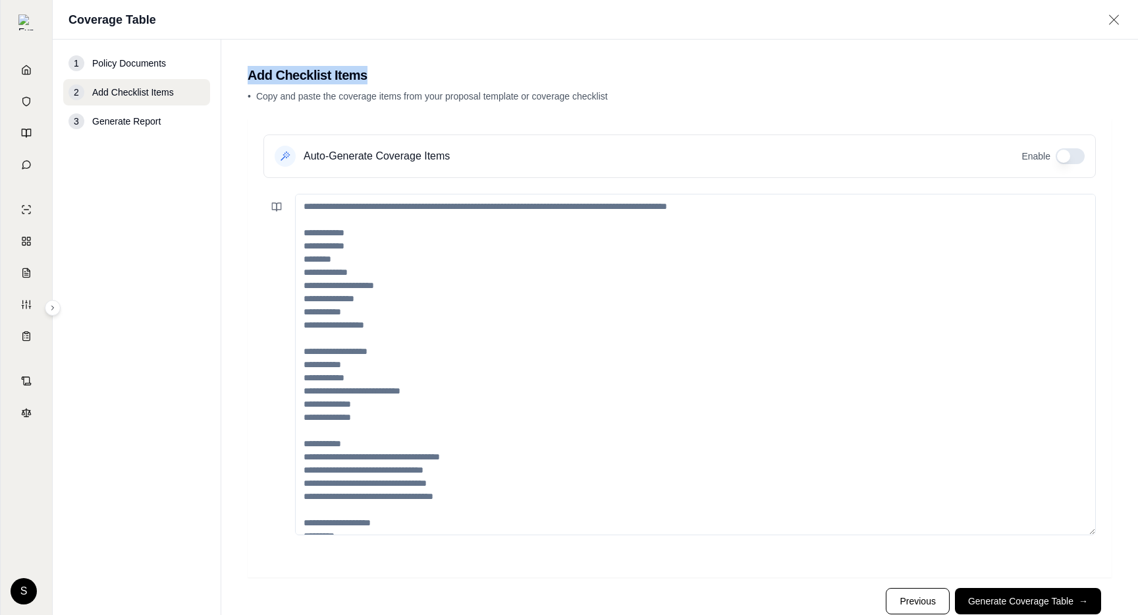
click at [1080, 154] on button "button" at bounding box center [1070, 156] width 29 height 16
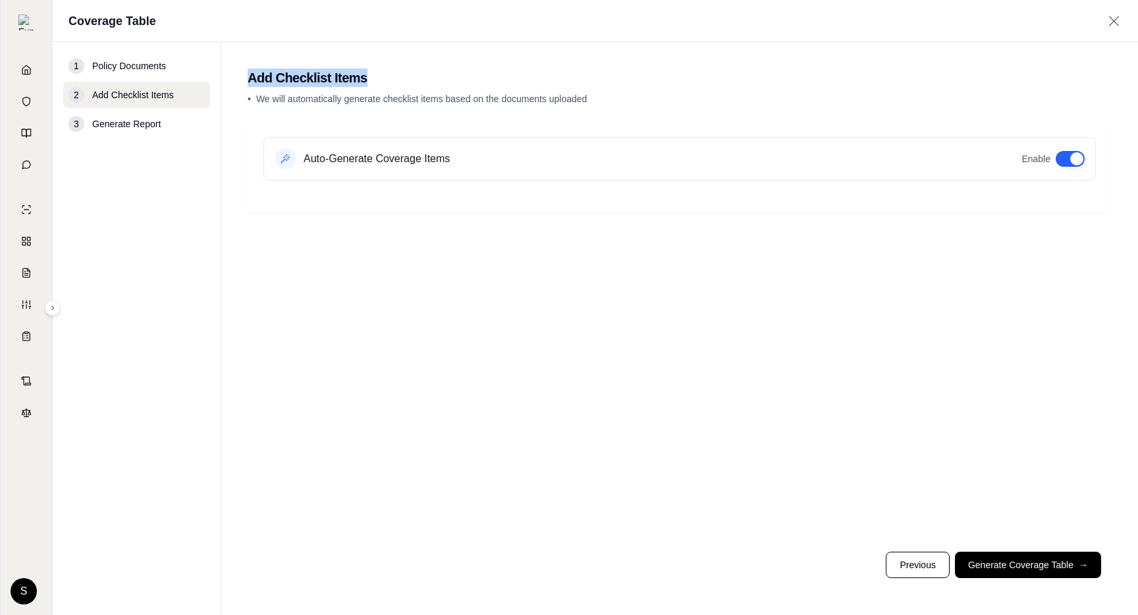
click at [1080, 154] on button "button" at bounding box center [1070, 159] width 29 height 16
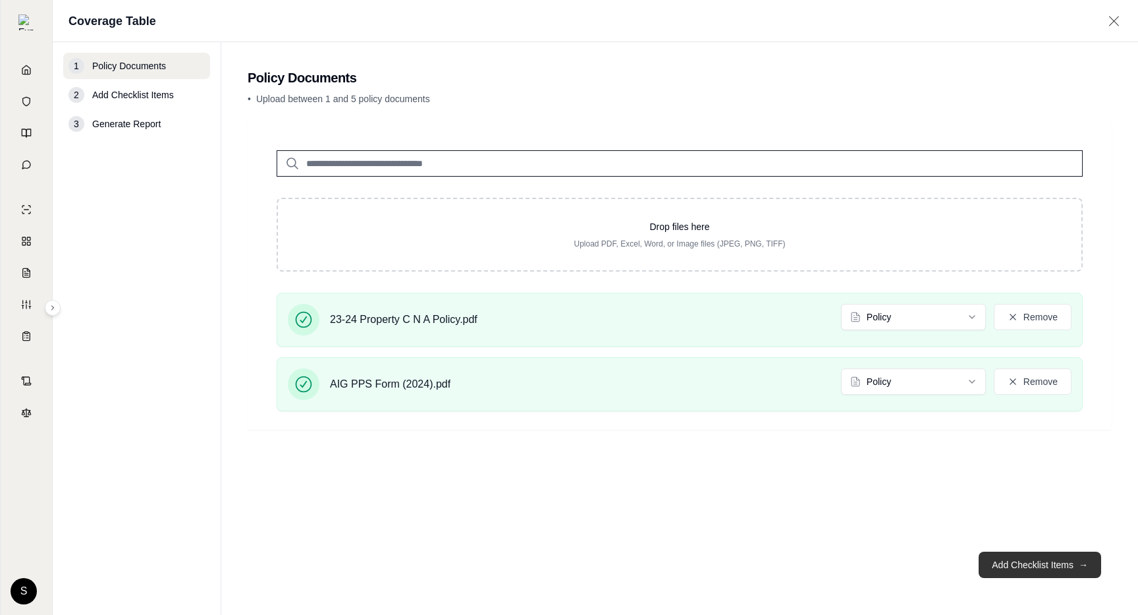
click at [1027, 563] on button "Add Checklist Items →" at bounding box center [1040, 564] width 123 height 26
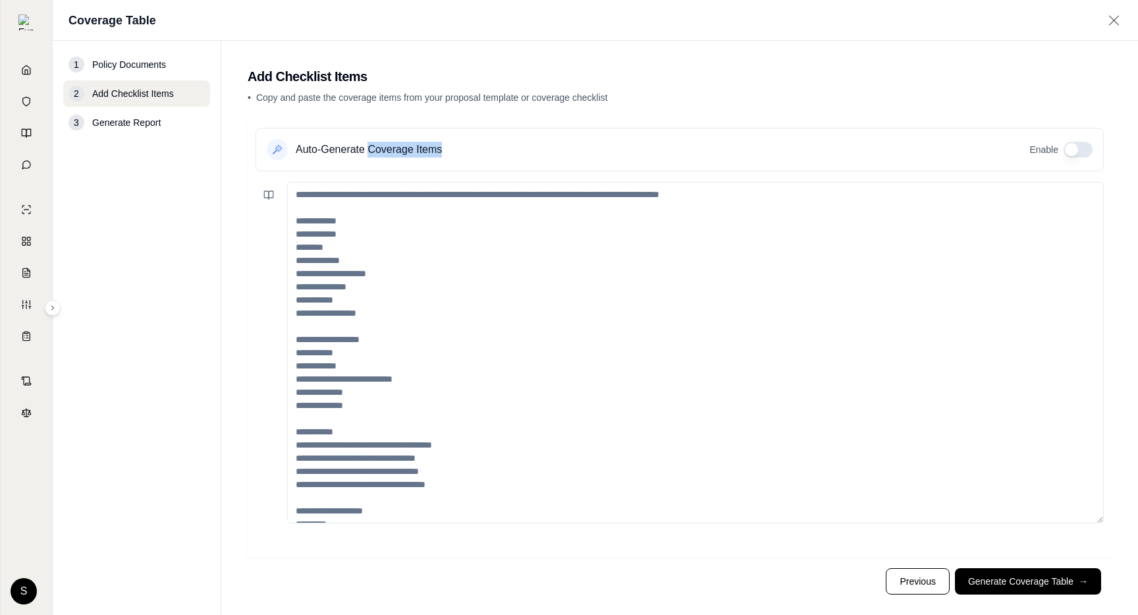
drag, startPoint x: 367, startPoint y: 150, endPoint x: 451, endPoint y: 148, distance: 84.4
click at [451, 148] on div "Auto-Generate Coverage Items Enable" at bounding box center [680, 149] width 849 height 43
click at [452, 148] on div "Auto-Generate Coverage Items Enable" at bounding box center [680, 149] width 849 height 43
drag, startPoint x: 452, startPoint y: 148, endPoint x: 303, endPoint y: 148, distance: 148.9
click at [303, 148] on div "Auto-Generate Coverage Items Enable" at bounding box center [680, 149] width 849 height 43
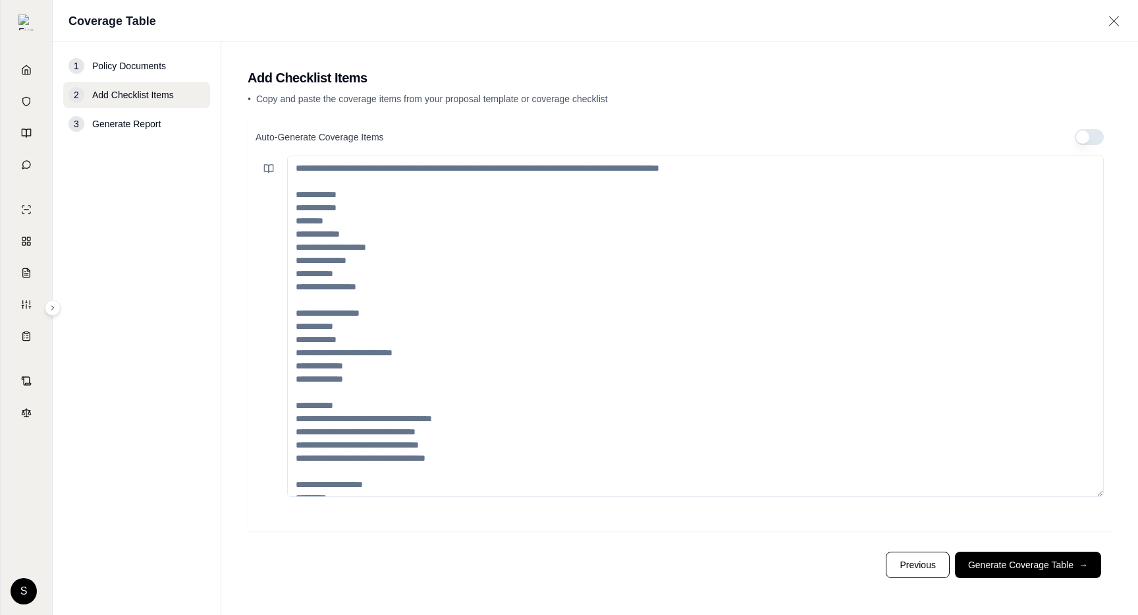
click at [1089, 136] on button "button" at bounding box center [1089, 137] width 29 height 16
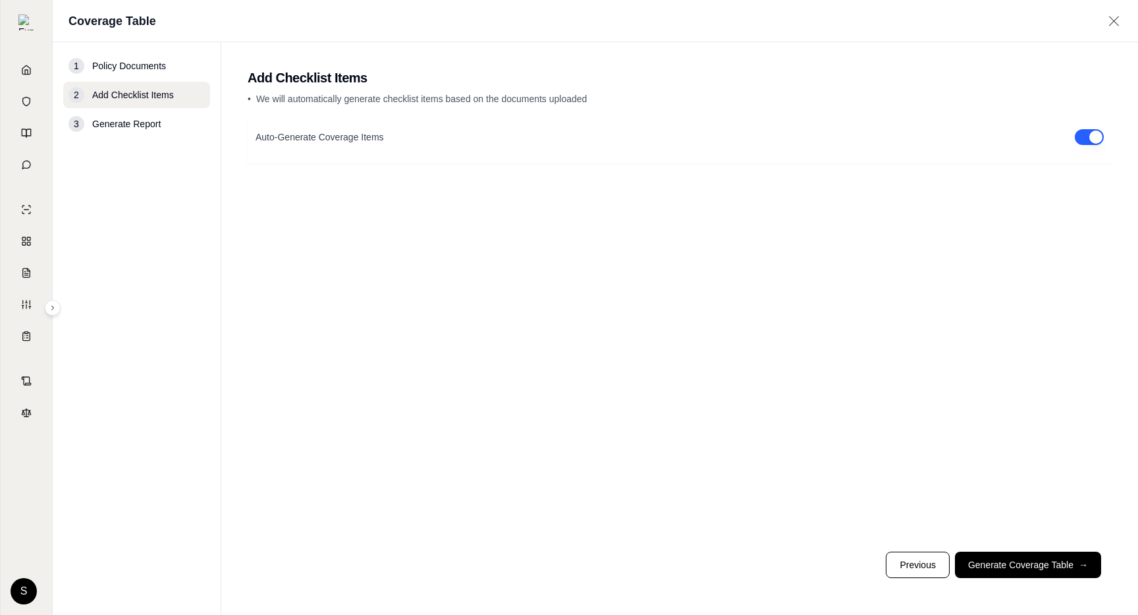
click at [1089, 136] on button "button" at bounding box center [1089, 137] width 29 height 16
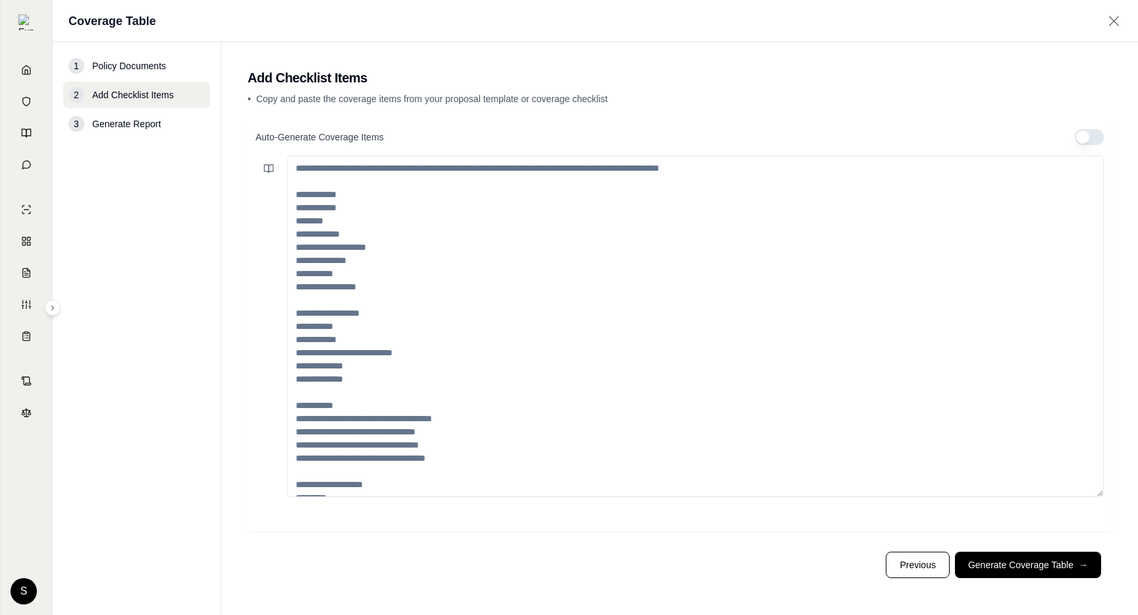
click at [1089, 136] on button "button" at bounding box center [1089, 137] width 29 height 16
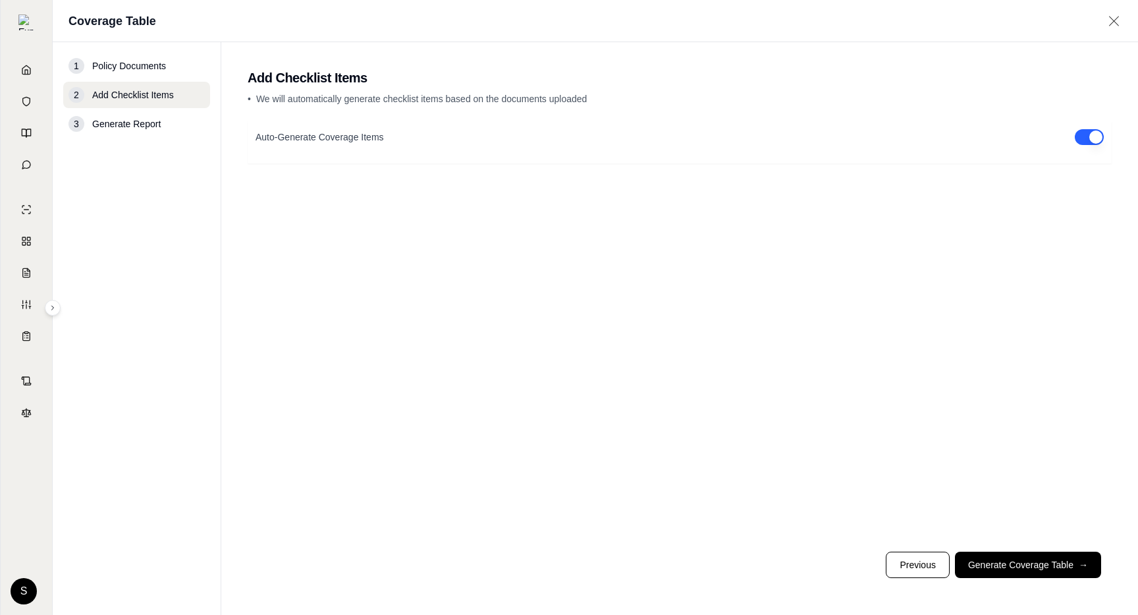
click at [1089, 136] on button "button" at bounding box center [1089, 137] width 29 height 16
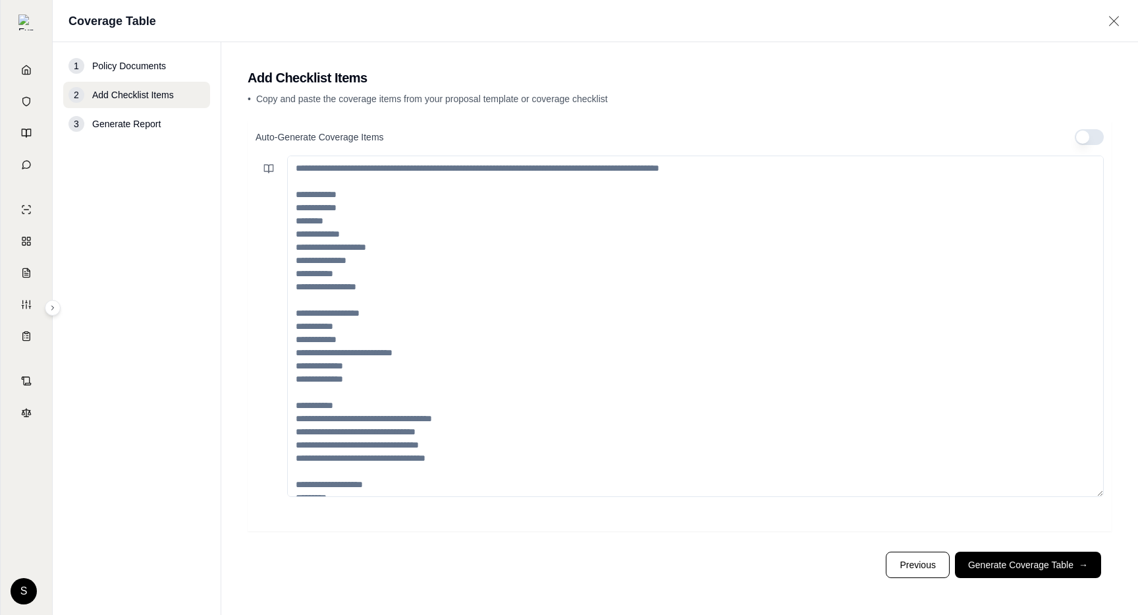
type button "on"
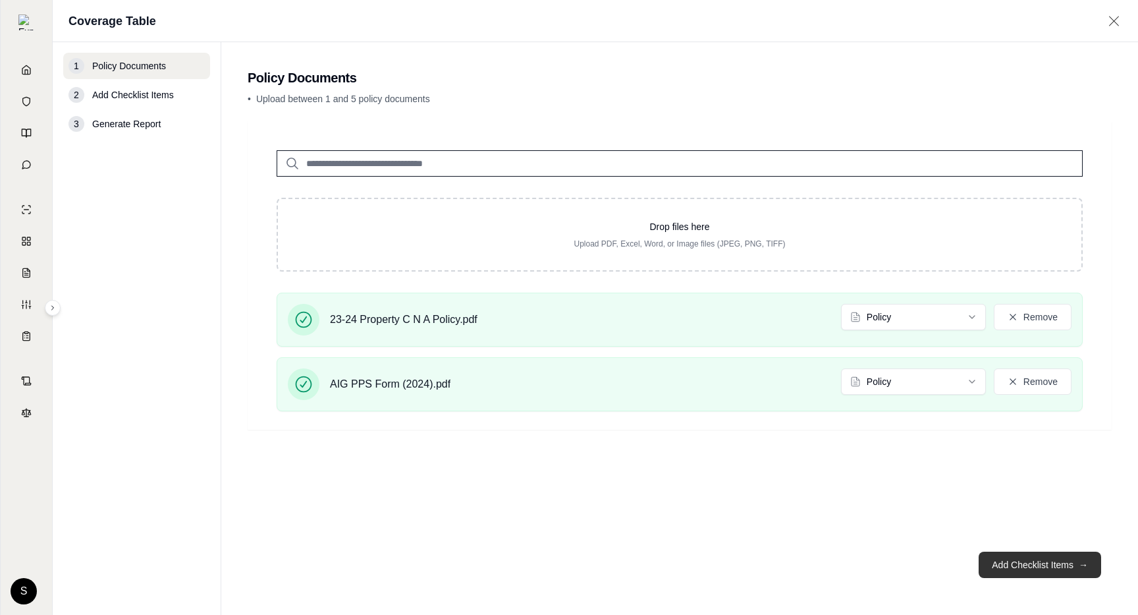
click at [1031, 565] on button "Add Checklist Items →" at bounding box center [1040, 564] width 123 height 26
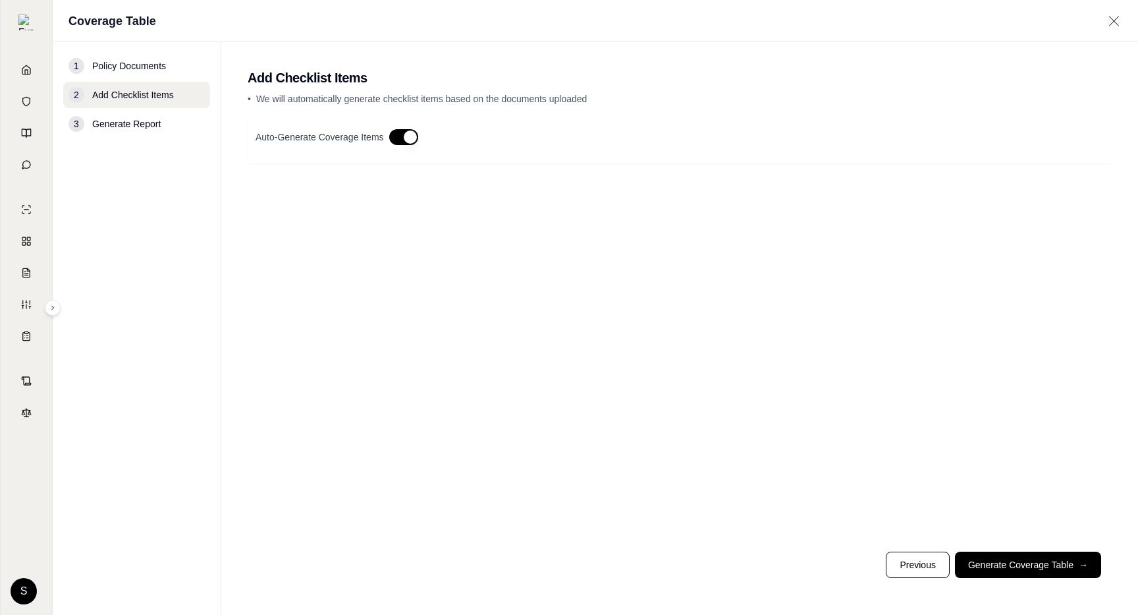
click at [405, 141] on button "button" at bounding box center [403, 137] width 29 height 16
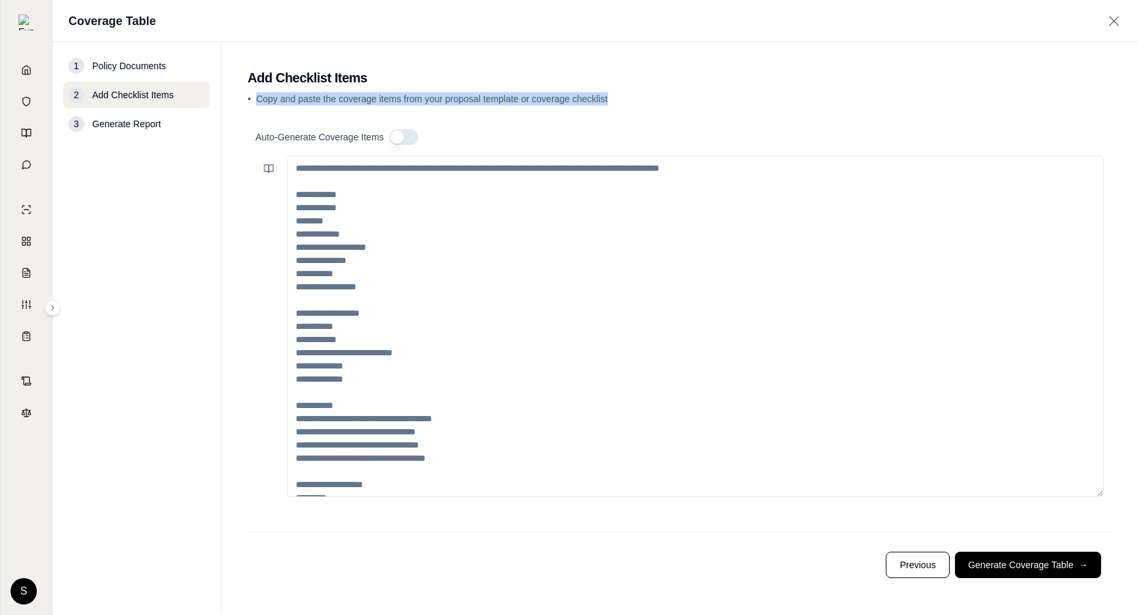
drag, startPoint x: 622, startPoint y: 101, endPoint x: 256, endPoint y: 100, distance: 365.6
click at [256, 100] on p "• Copy and paste the coverage items from your proposal template or coverage che…" at bounding box center [680, 98] width 864 height 13
copy span "Copy and paste the coverage items from your proposal template or coverage check…"
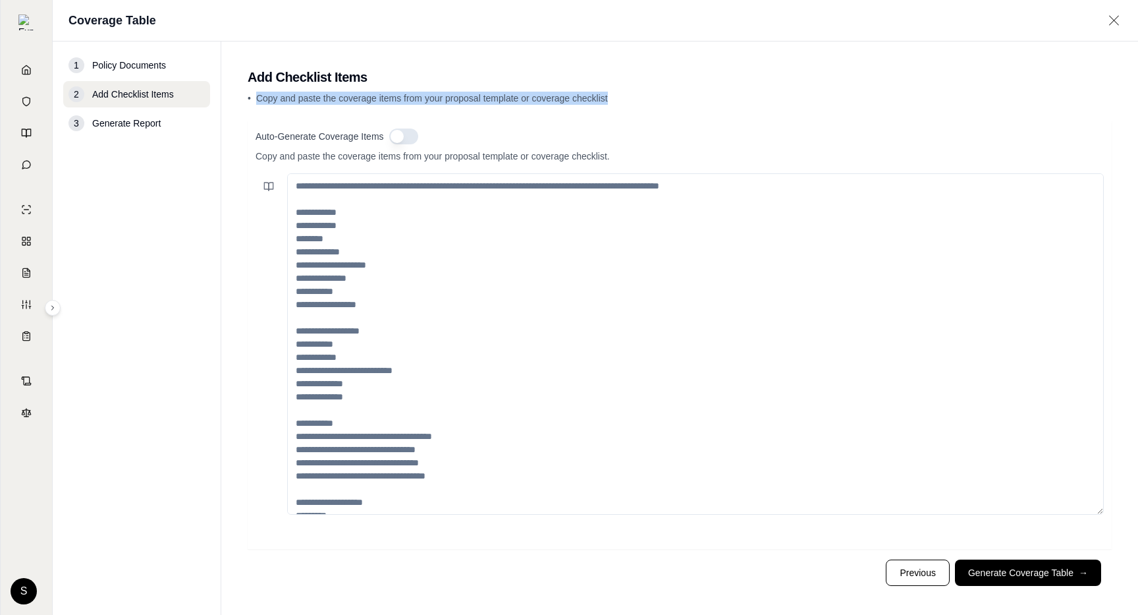
click at [399, 138] on button "button" at bounding box center [403, 136] width 29 height 16
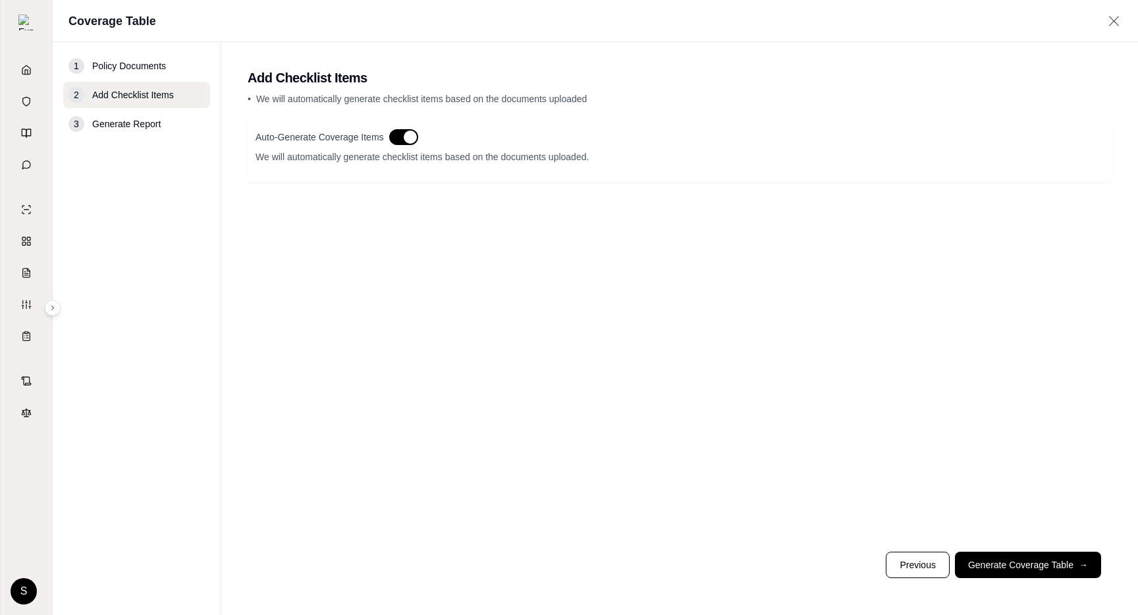
click at [399, 138] on button "button" at bounding box center [403, 137] width 29 height 16
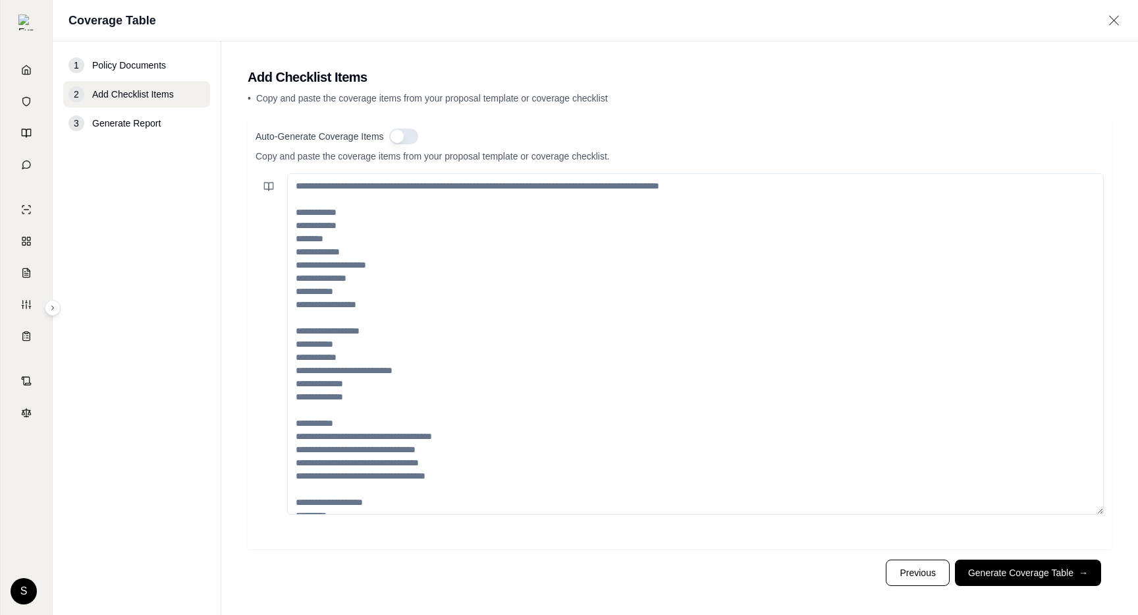
click at [399, 138] on button "button" at bounding box center [403, 136] width 29 height 16
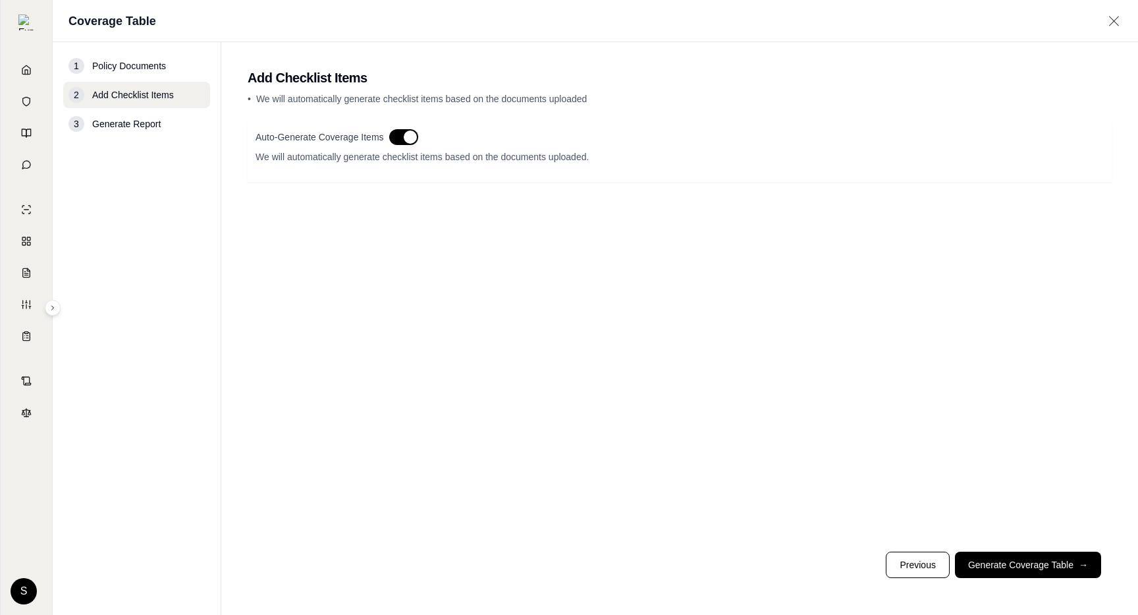
click at [399, 138] on button "button" at bounding box center [403, 137] width 29 height 16
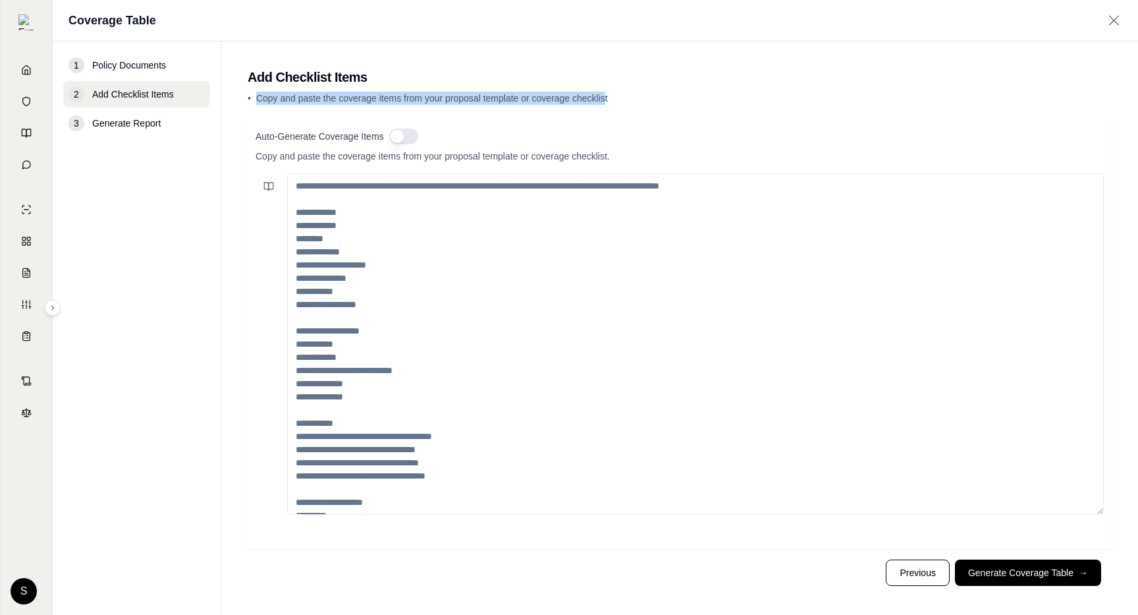
drag, startPoint x: 606, startPoint y: 103, endPoint x: 257, endPoint y: 102, distance: 349.2
click at [257, 102] on span "Copy and paste the coverage items from your proposal template or coverage check…" at bounding box center [432, 98] width 352 height 11
copy span "Copy and paste the coverage items from your proposal template or coverage check…"
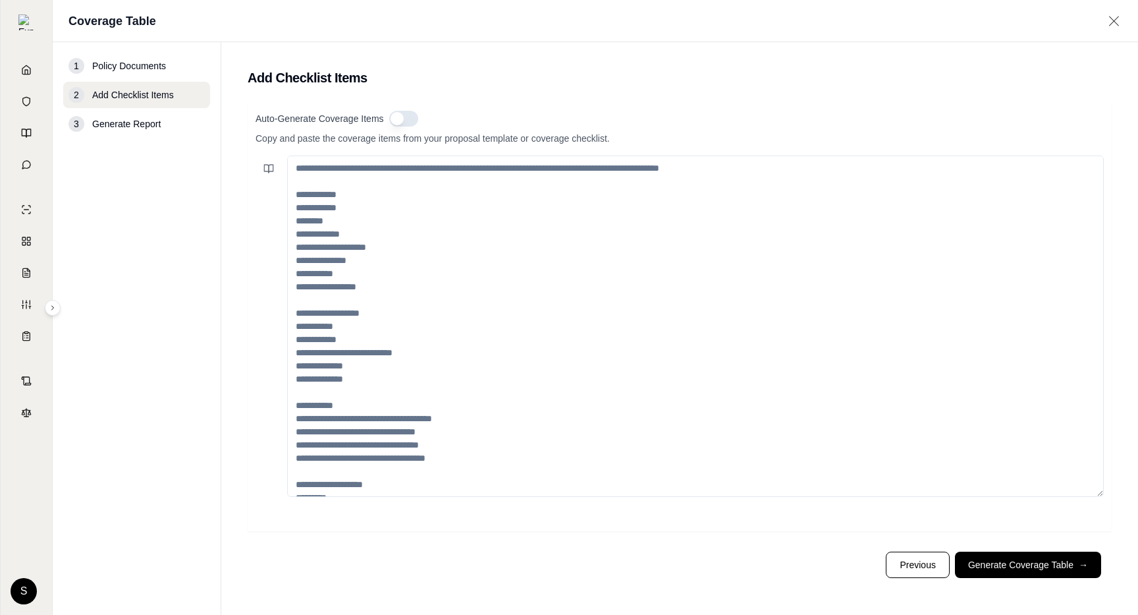
click at [401, 123] on button "button" at bounding box center [403, 119] width 29 height 16
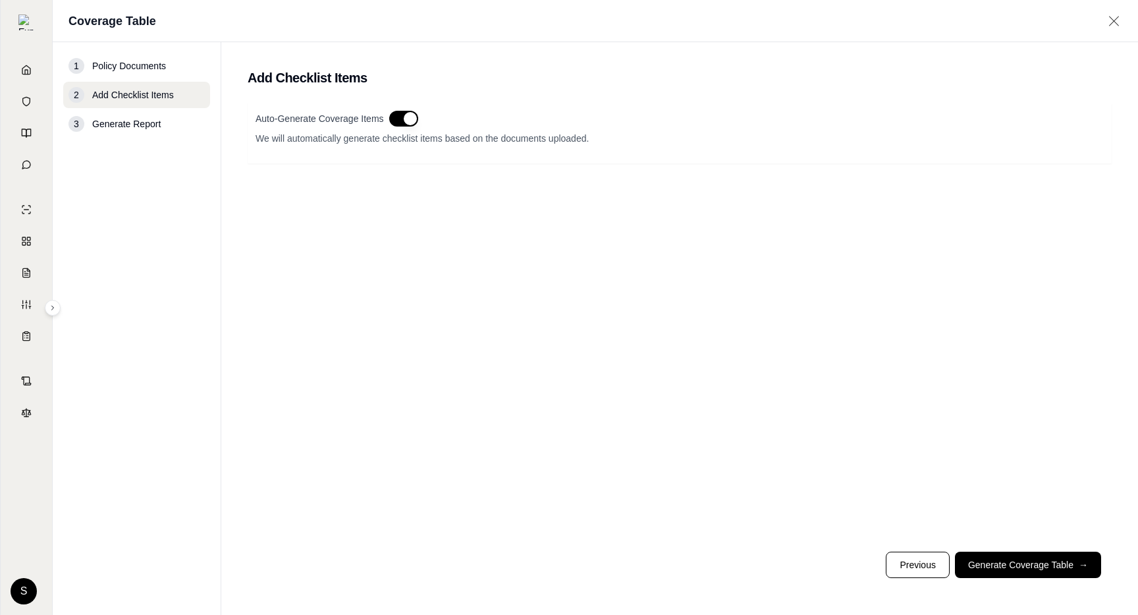
click at [400, 121] on button "button" at bounding box center [403, 119] width 29 height 16
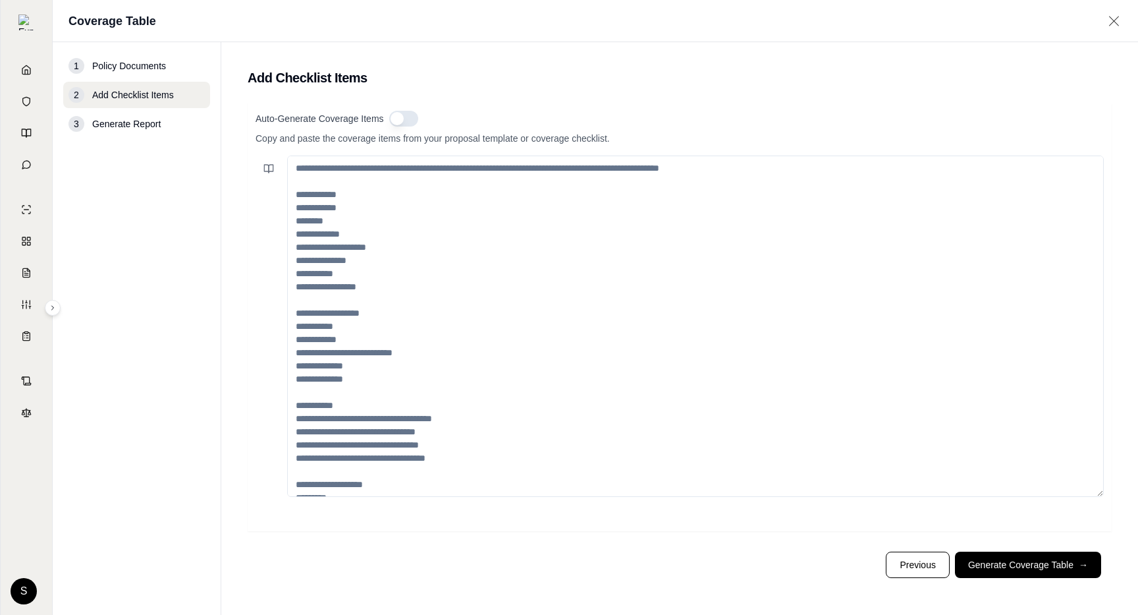
click at [401, 109] on div "Auto-Generate Coverage Items Copy and paste the coverage items from your propos…" at bounding box center [680, 317] width 864 height 428
click at [409, 123] on button "button" at bounding box center [403, 119] width 29 height 16
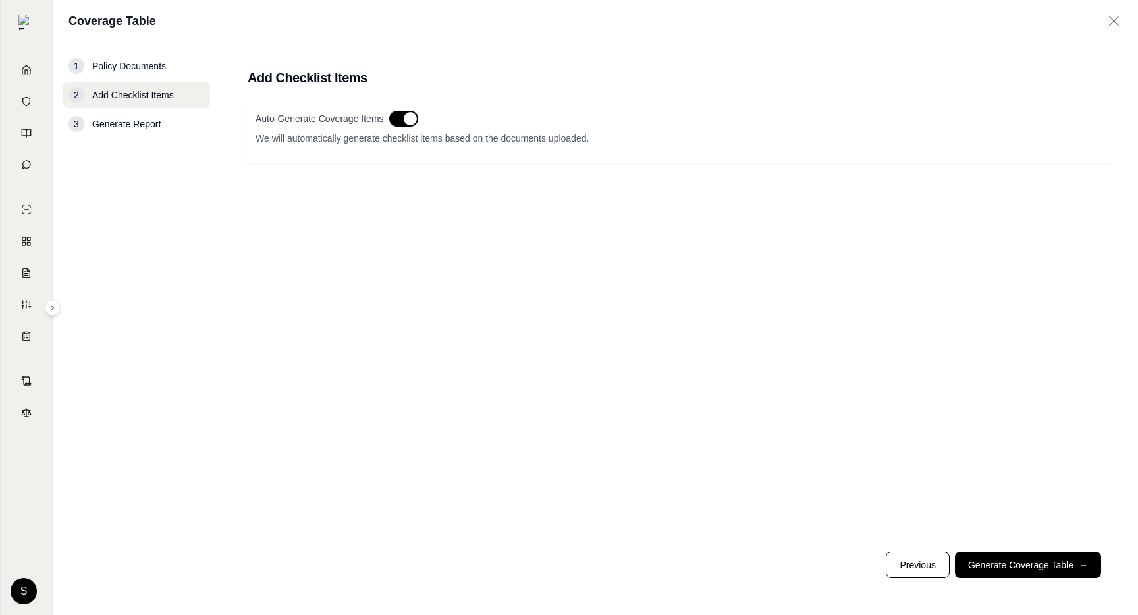
click at [414, 105] on div "Auto-Generate Coverage Items We will automatically generate checklist items bas…" at bounding box center [680, 133] width 864 height 61
click at [410, 115] on button "button" at bounding box center [403, 119] width 29 height 16
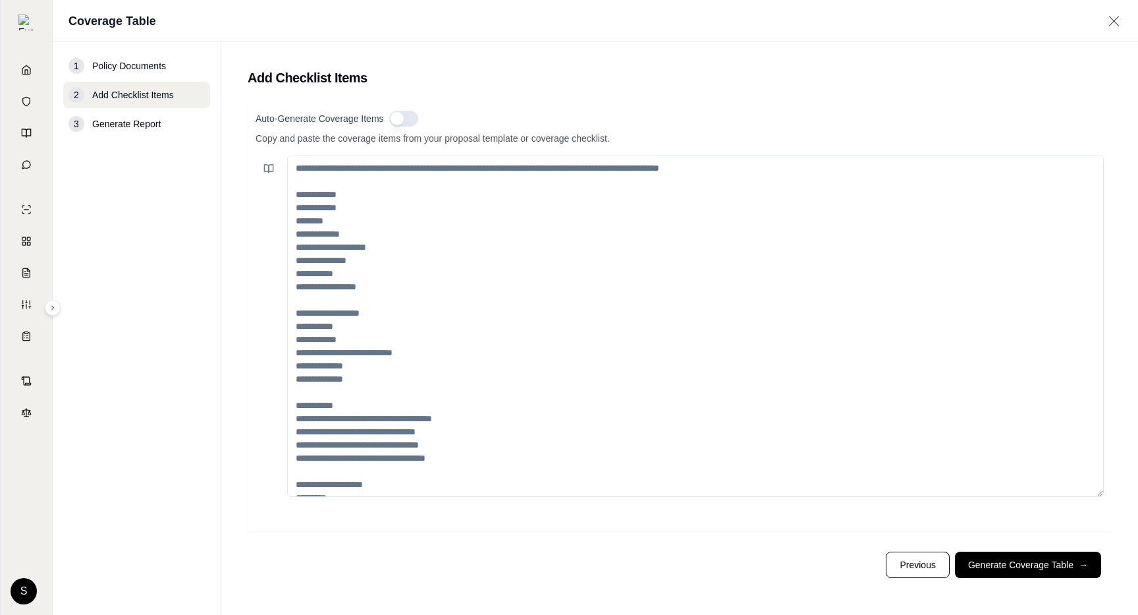
click at [409, 115] on button "button" at bounding box center [403, 119] width 29 height 16
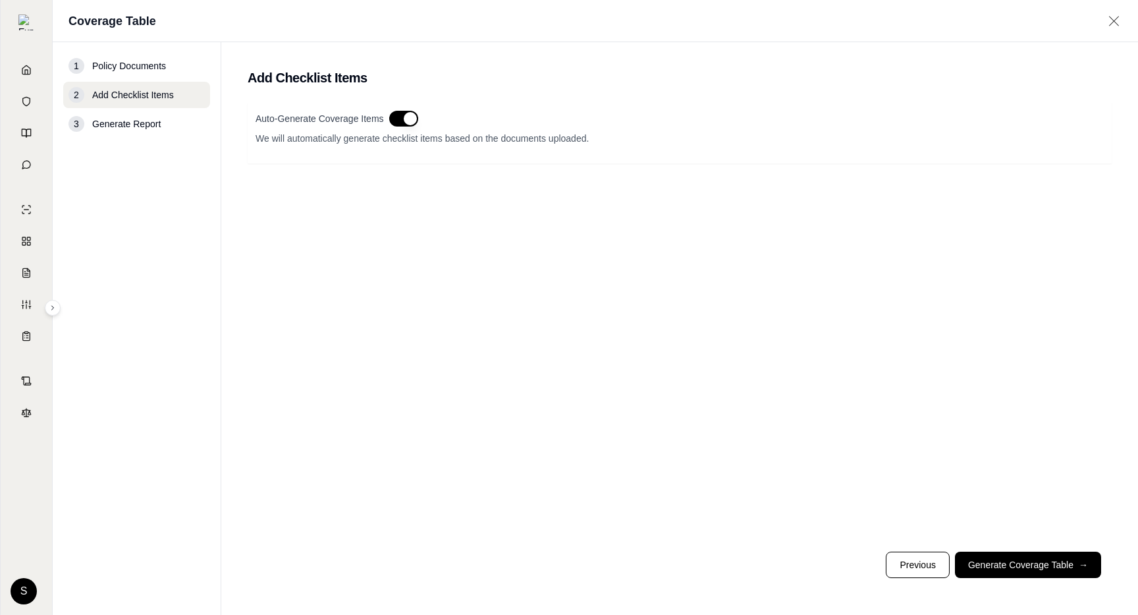
type button "on"
click at [409, 115] on button "button" at bounding box center [403, 119] width 29 height 16
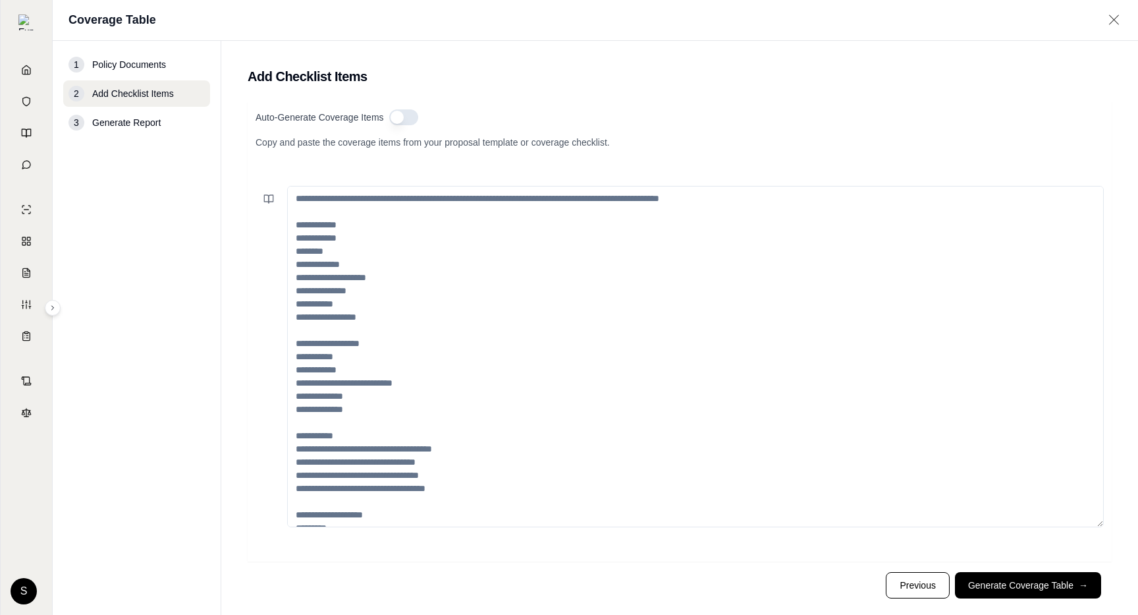
click at [401, 120] on button "button" at bounding box center [403, 117] width 29 height 16
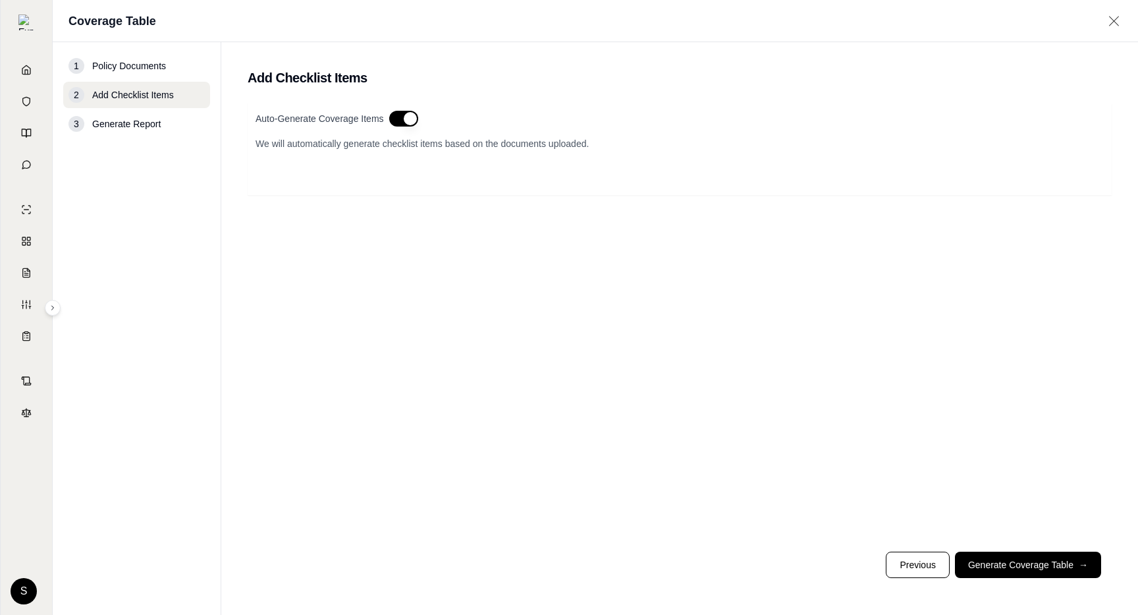
click at [401, 120] on button "button" at bounding box center [403, 119] width 29 height 16
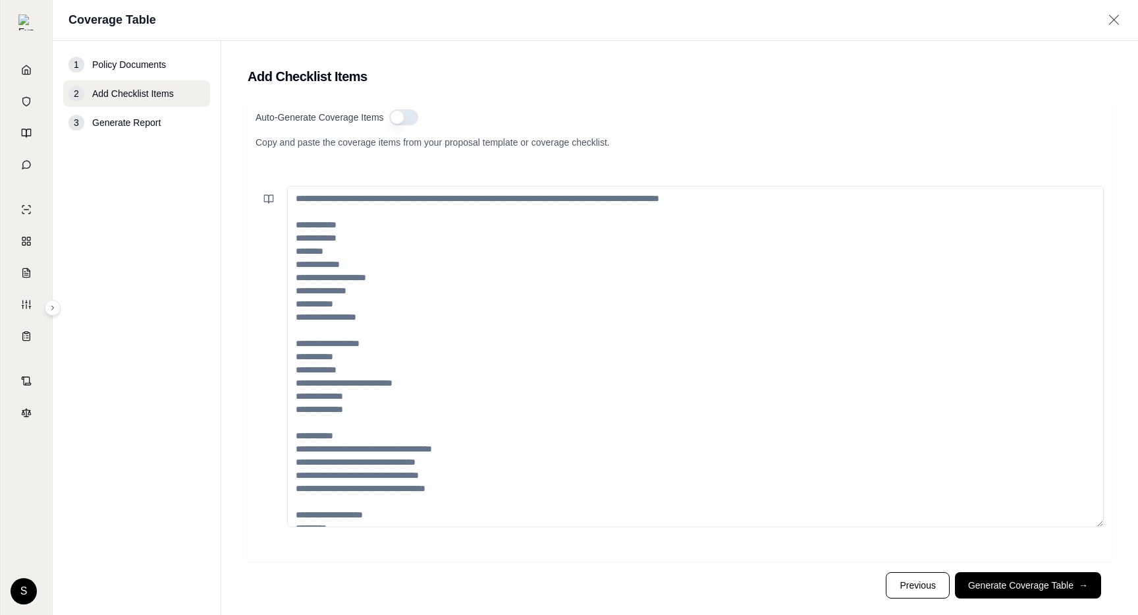
click at [401, 120] on button "button" at bounding box center [403, 117] width 29 height 16
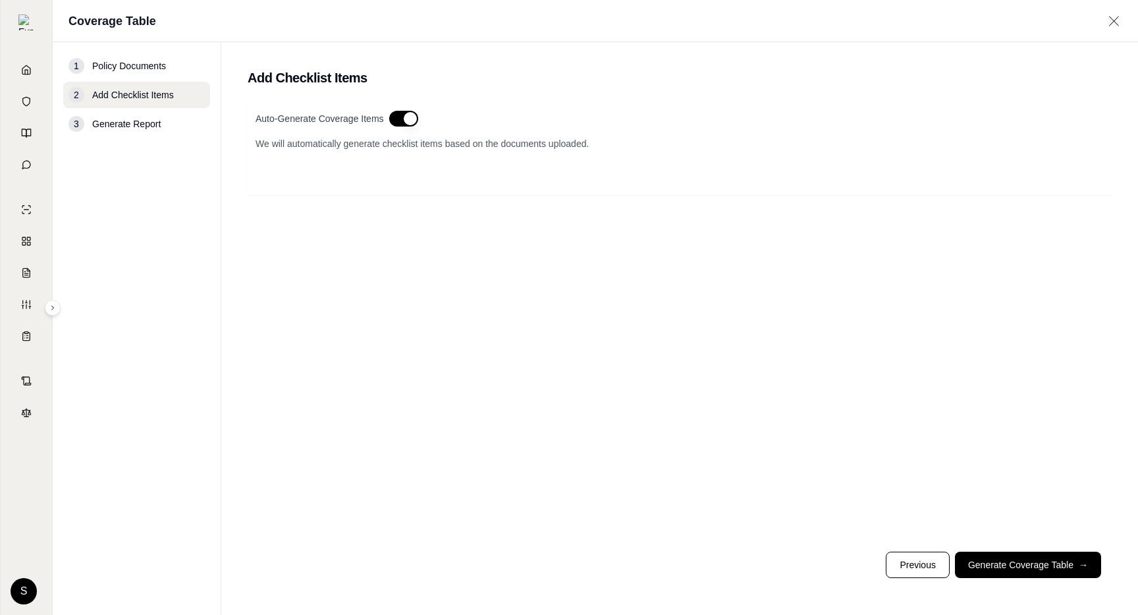
click at [401, 120] on button "button" at bounding box center [403, 119] width 29 height 16
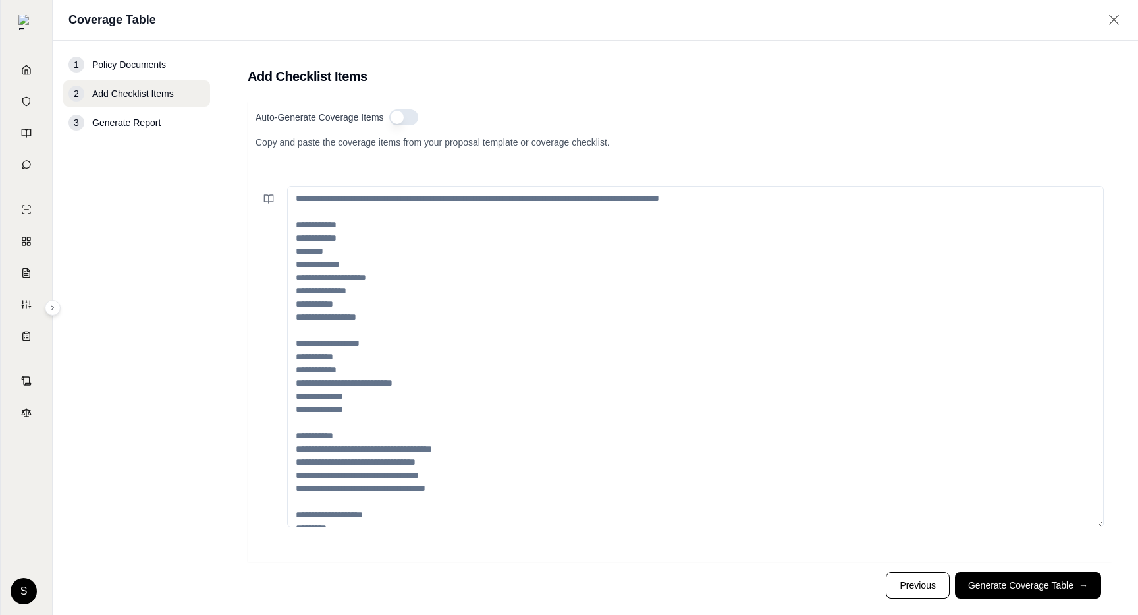
click at [401, 120] on button "button" at bounding box center [403, 117] width 29 height 16
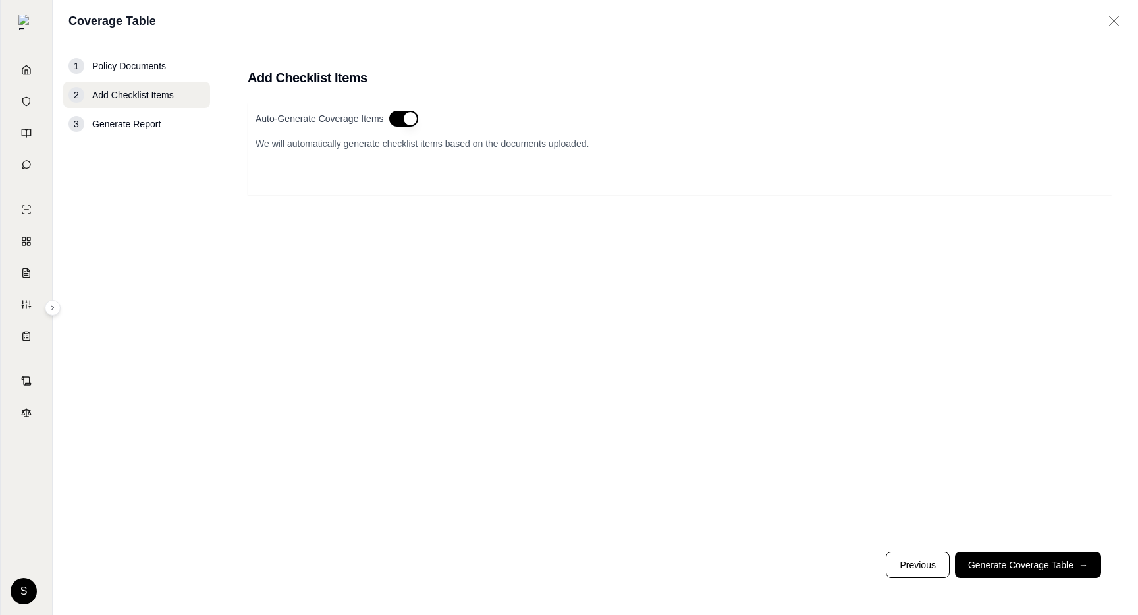
click at [401, 120] on button "button" at bounding box center [403, 119] width 29 height 16
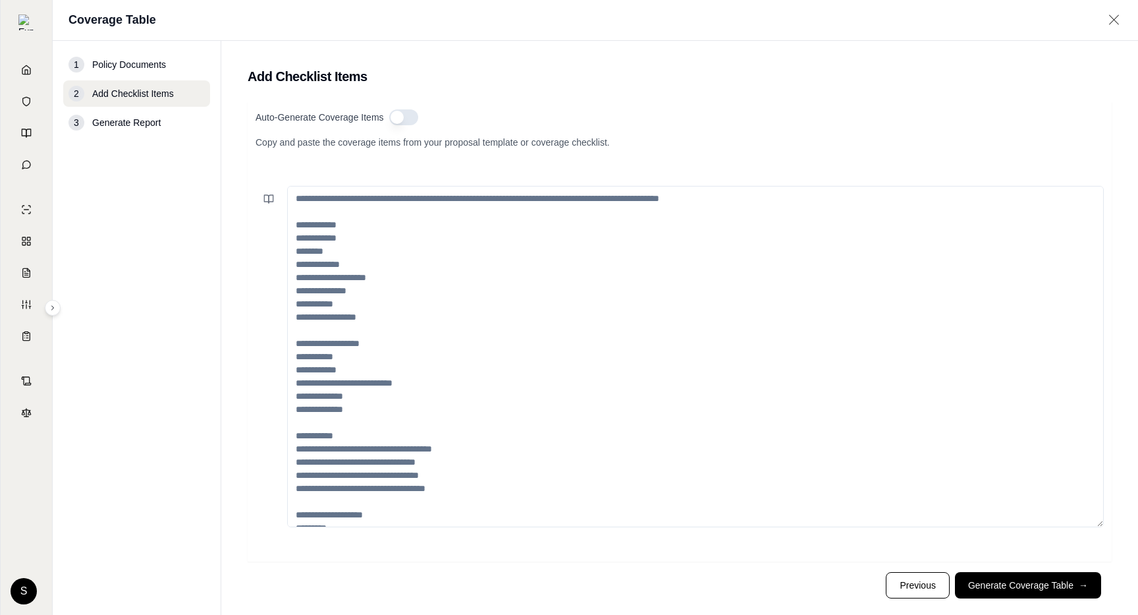
click at [401, 120] on button "button" at bounding box center [403, 117] width 29 height 16
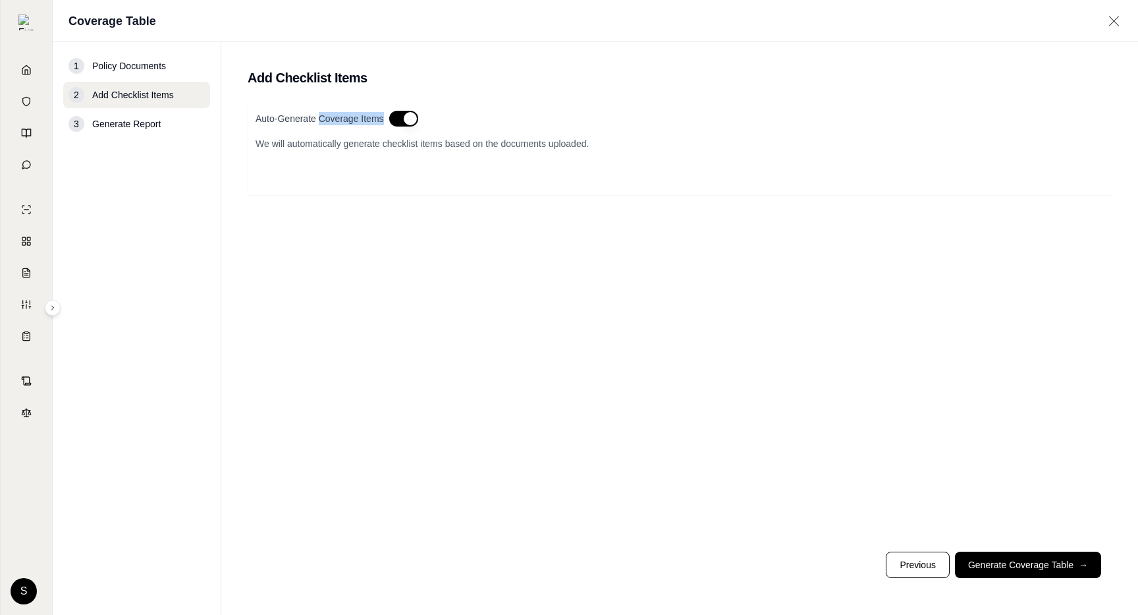
drag, startPoint x: 383, startPoint y: 123, endPoint x: 318, endPoint y: 121, distance: 65.3
click at [318, 121] on div "Auto-Generate Coverage Items" at bounding box center [680, 119] width 849 height 16
copy span "Coverage Items"
click at [395, 127] on div "Auto-Generate Checklist Items We will automatically generate checklist items ba…" at bounding box center [680, 144] width 849 height 66
click at [404, 122] on button "button" at bounding box center [401, 119] width 29 height 16
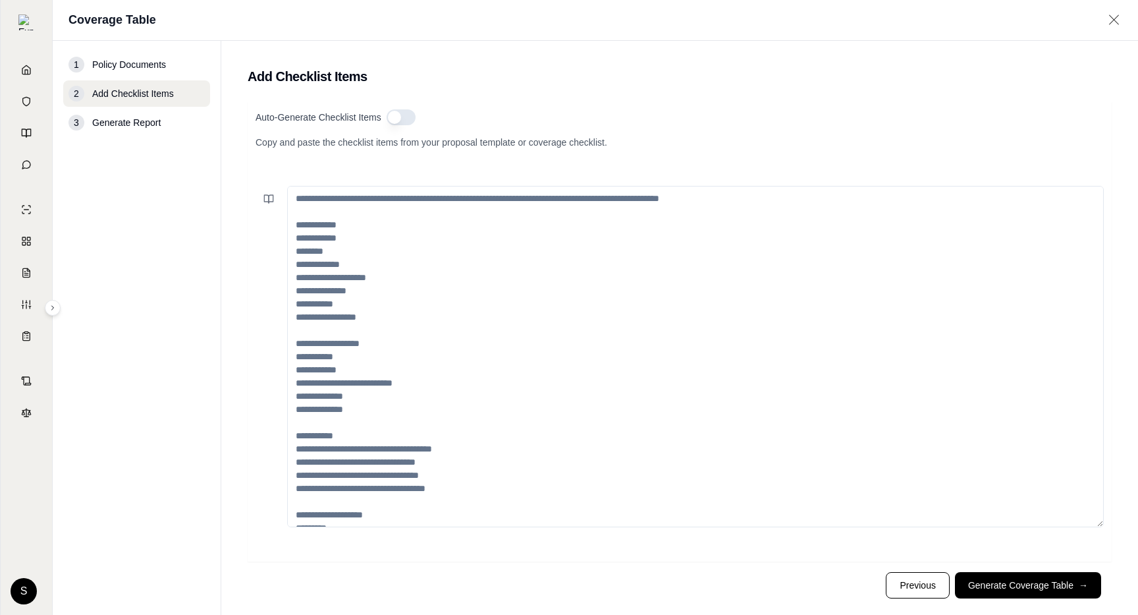
click at [405, 122] on button "button" at bounding box center [401, 117] width 29 height 16
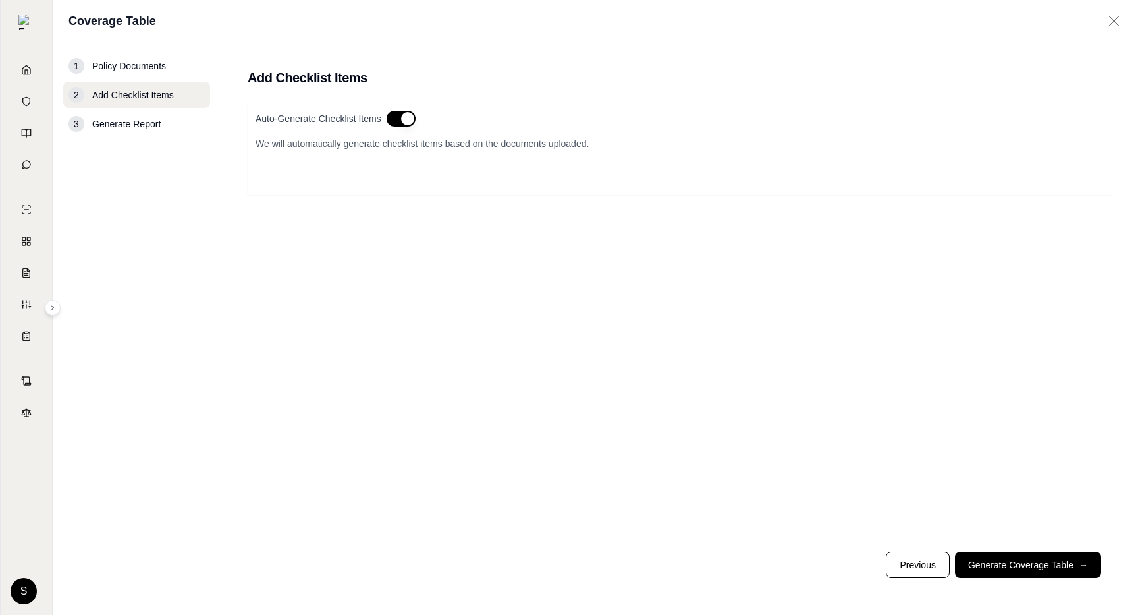
click at [400, 127] on div "Auto-Generate Checklist Items We will automatically generate checklist items ba…" at bounding box center [680, 144] width 849 height 66
click at [397, 111] on button "button" at bounding box center [401, 119] width 29 height 16
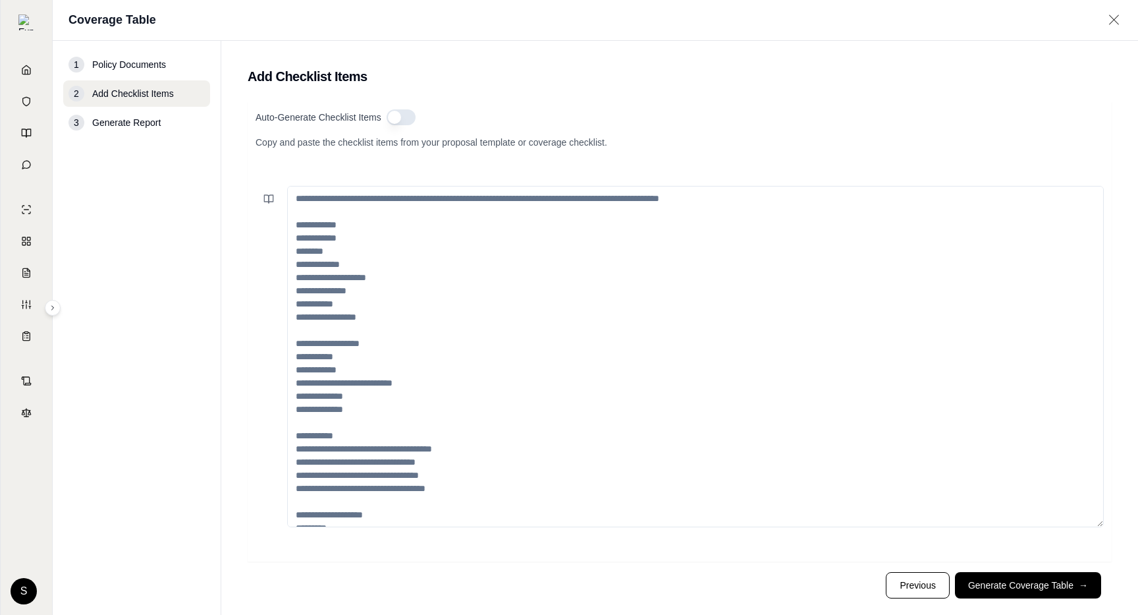
click at [395, 119] on button "button" at bounding box center [401, 117] width 29 height 16
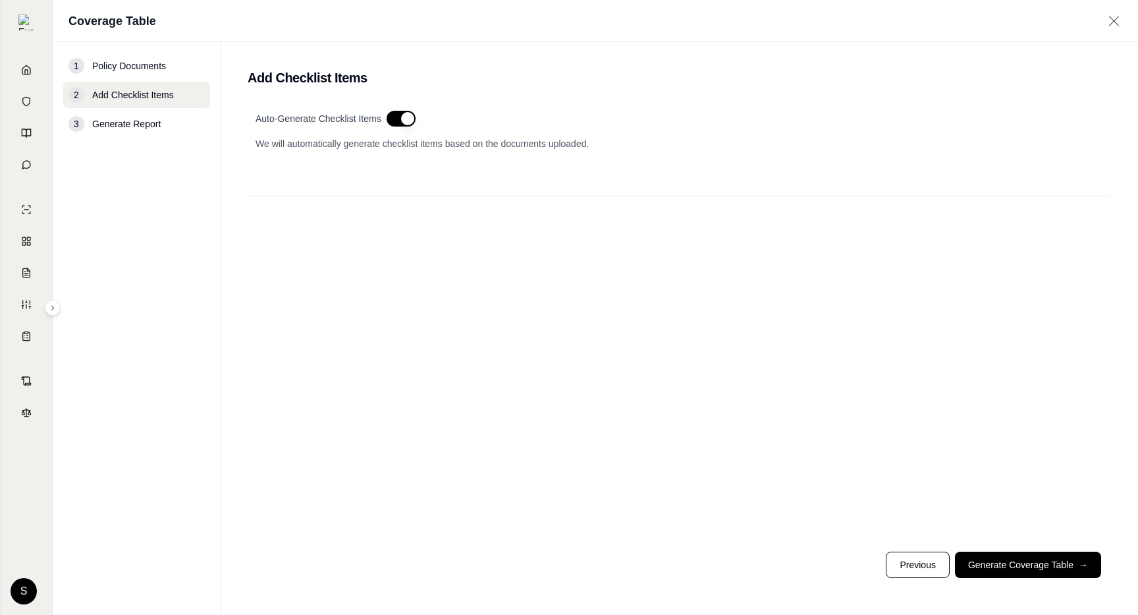
click at [395, 119] on button "button" at bounding box center [401, 119] width 29 height 16
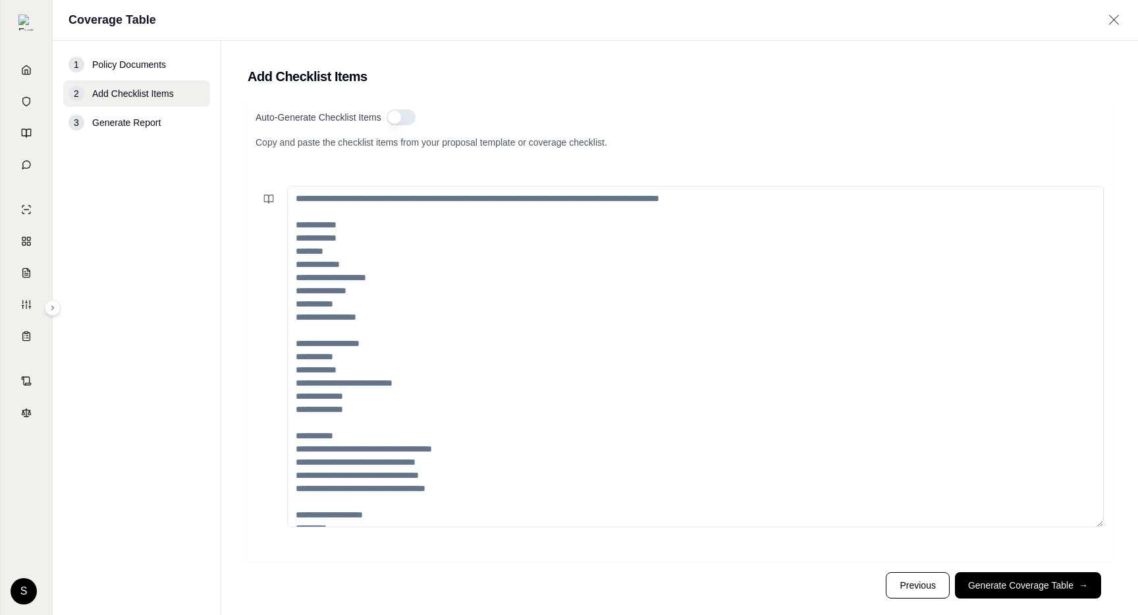
click at [391, 121] on button "button" at bounding box center [401, 117] width 29 height 16
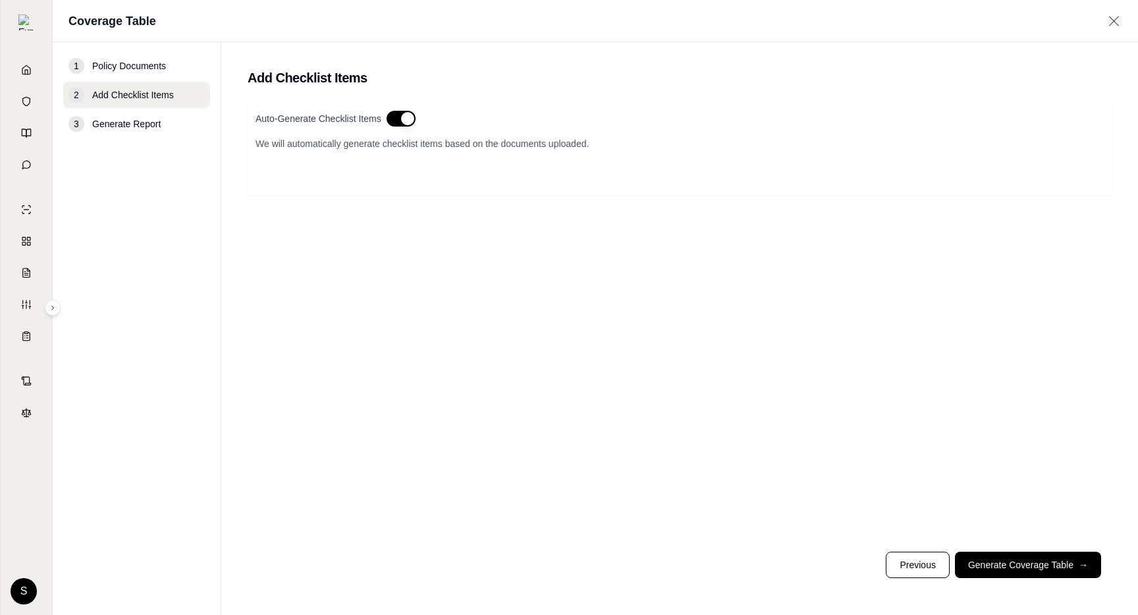
click at [391, 121] on button "button" at bounding box center [401, 119] width 29 height 16
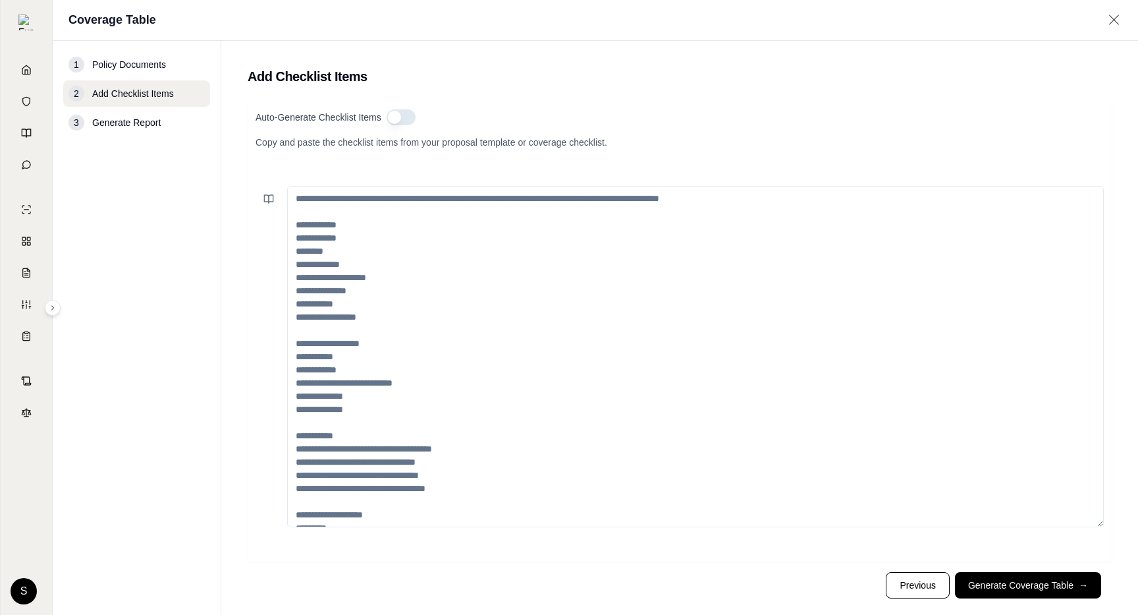
click at [391, 121] on button "button" at bounding box center [401, 117] width 29 height 16
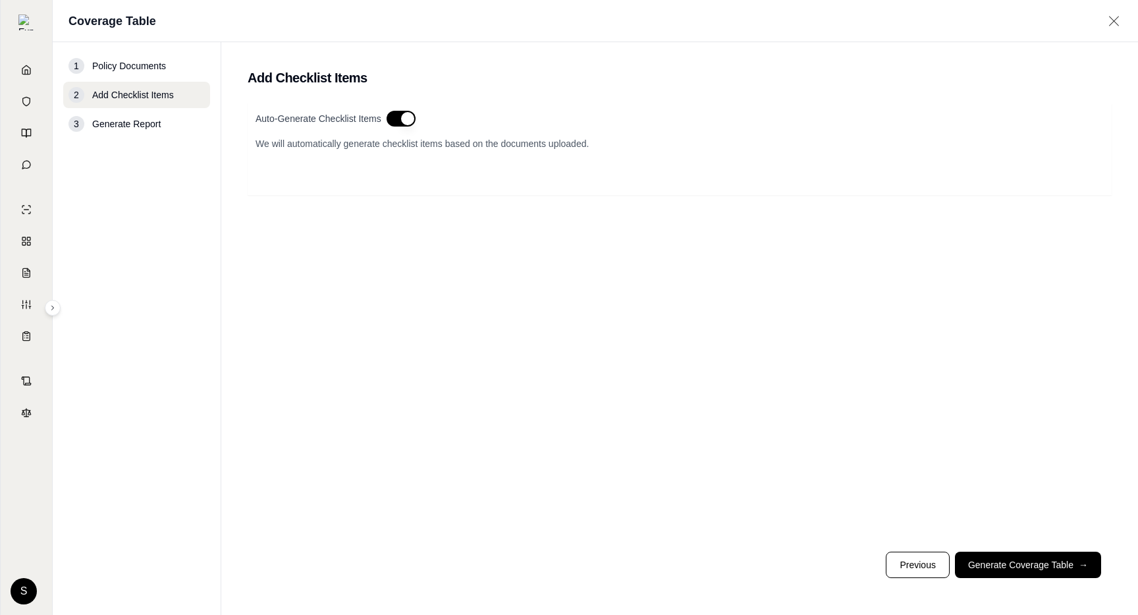
click at [391, 121] on button "button" at bounding box center [401, 119] width 29 height 16
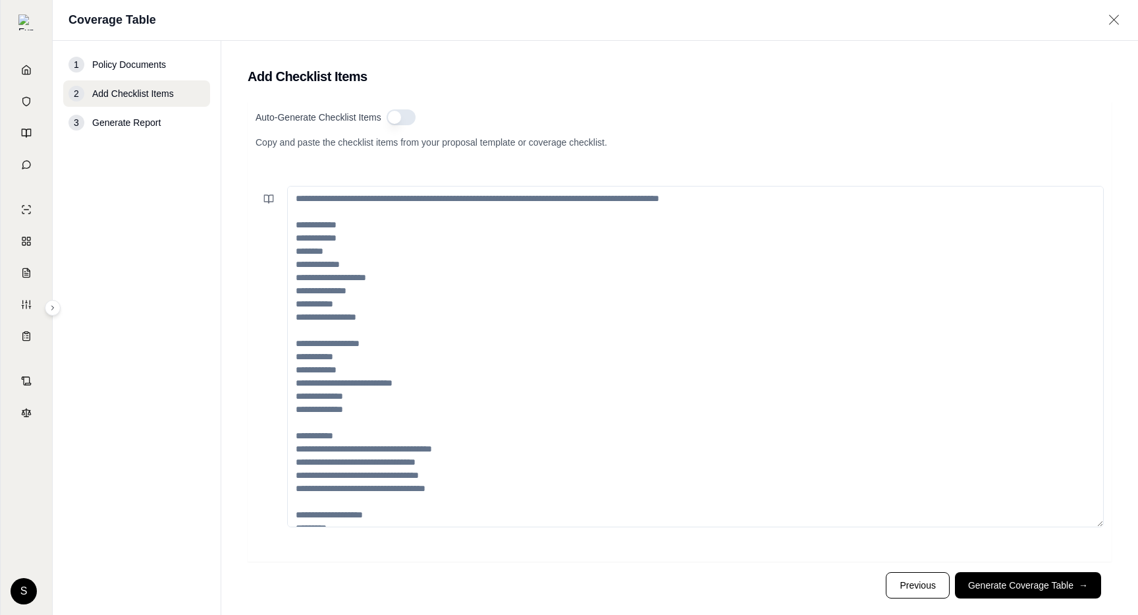
click at [401, 121] on button "button" at bounding box center [401, 117] width 29 height 16
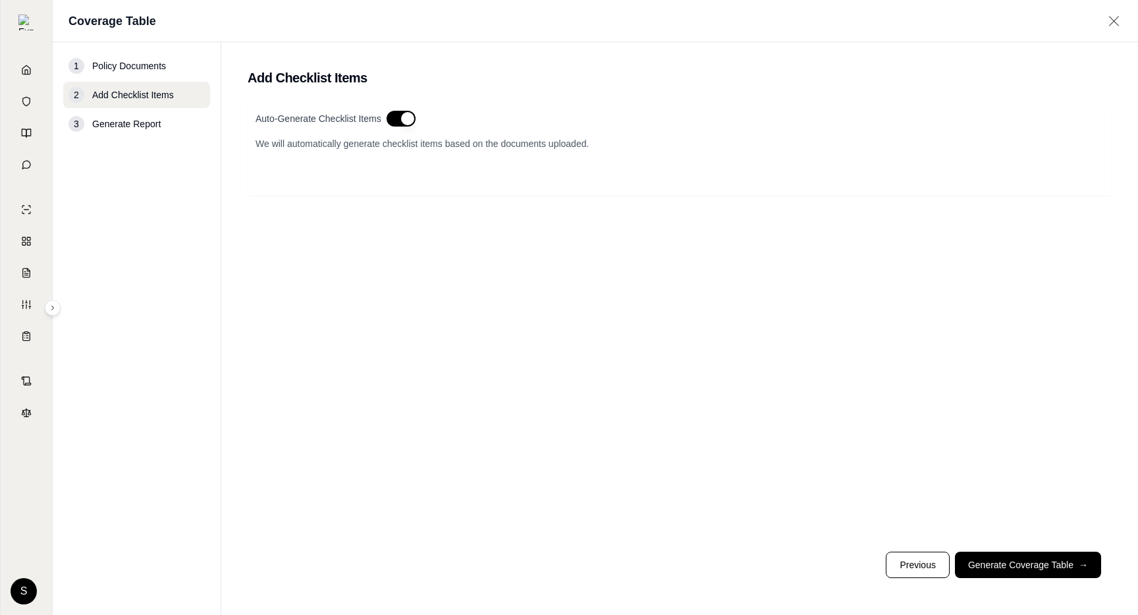
click at [401, 121] on button "button" at bounding box center [401, 119] width 29 height 16
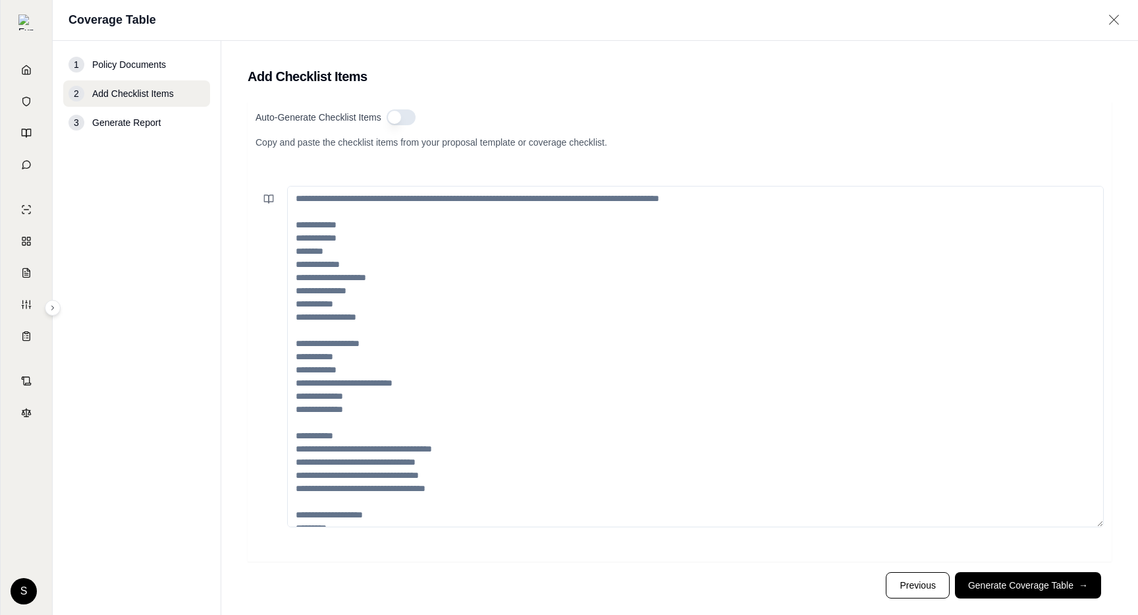
click at [401, 121] on button "button" at bounding box center [401, 117] width 29 height 16
